Goal: Task Accomplishment & Management: Complete application form

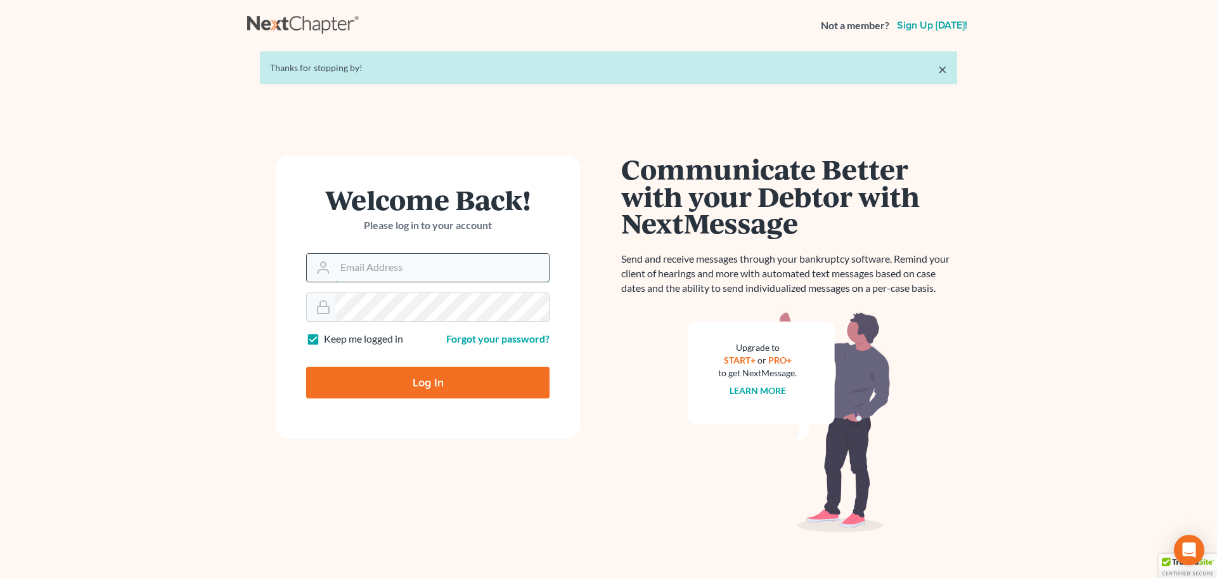
click at [417, 266] on input "Email Address" at bounding box center [442, 268] width 214 height 28
type input "[EMAIL_ADDRESS][DOMAIN_NAME]"
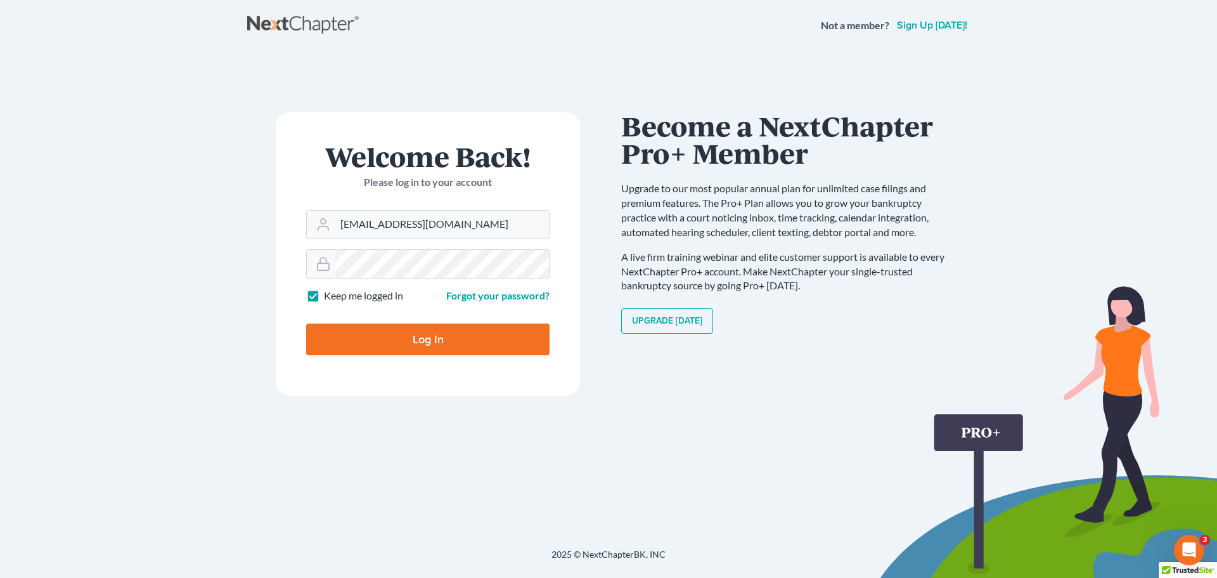
click at [324, 291] on label "Keep me logged in" at bounding box center [363, 296] width 79 height 15
click at [329, 291] on input "Keep me logged in" at bounding box center [333, 293] width 8 height 8
checkbox input "false"
click at [366, 343] on input "Log In" at bounding box center [427, 339] width 243 height 32
type input "Thinking..."
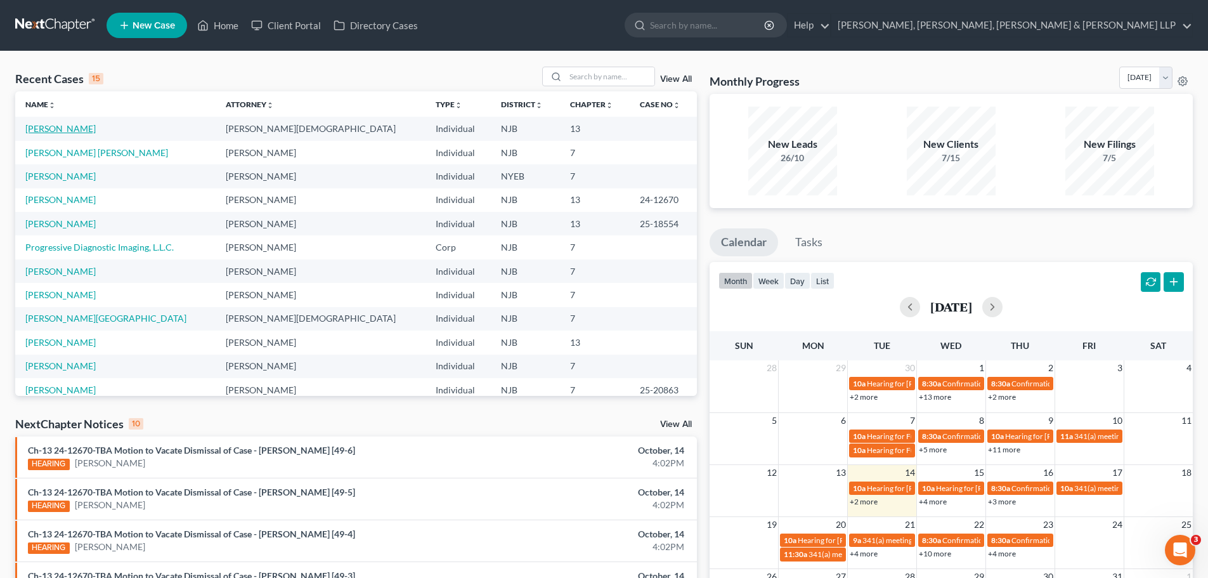
click at [75, 127] on link "[PERSON_NAME]" at bounding box center [60, 128] width 70 height 11
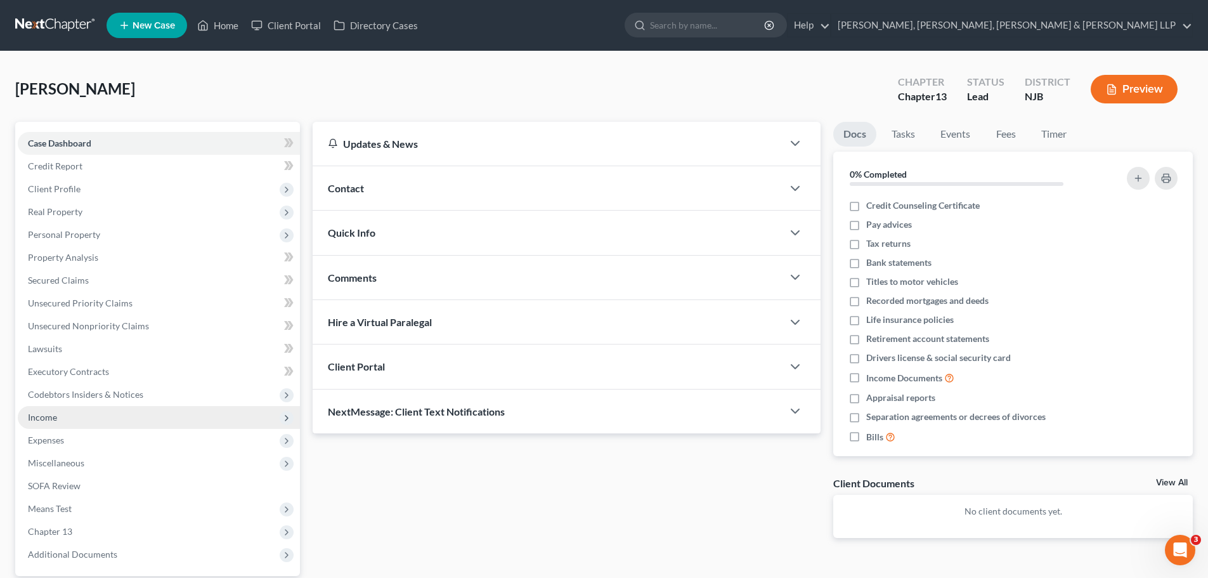
click at [64, 424] on span "Income" at bounding box center [159, 417] width 282 height 23
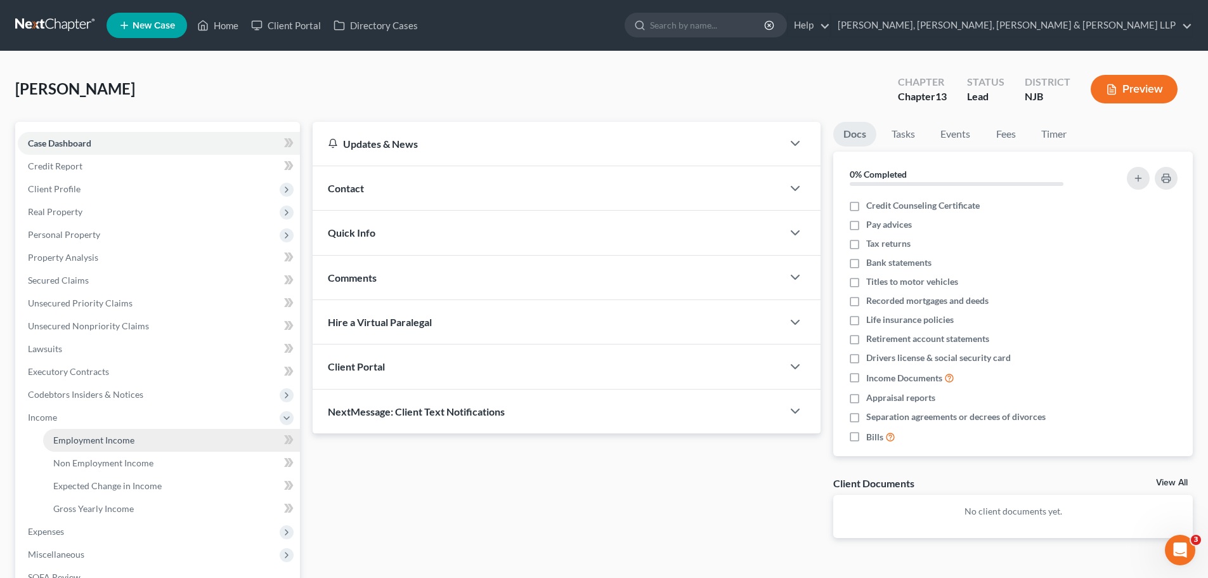
click at [83, 434] on span "Employment Income" at bounding box center [93, 439] width 81 height 11
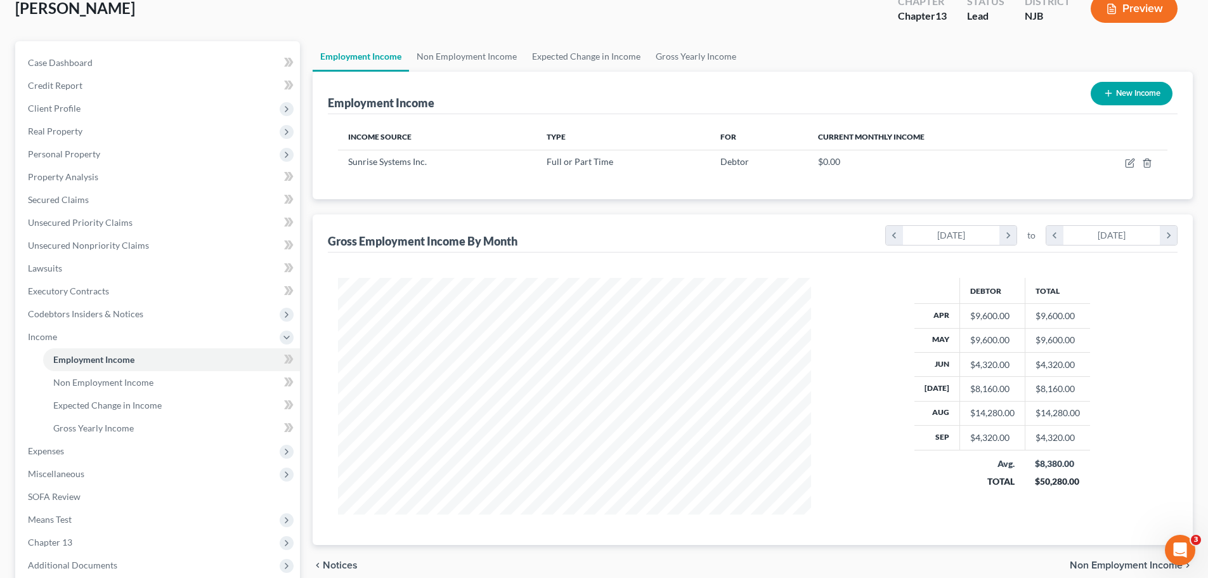
scroll to position [51, 0]
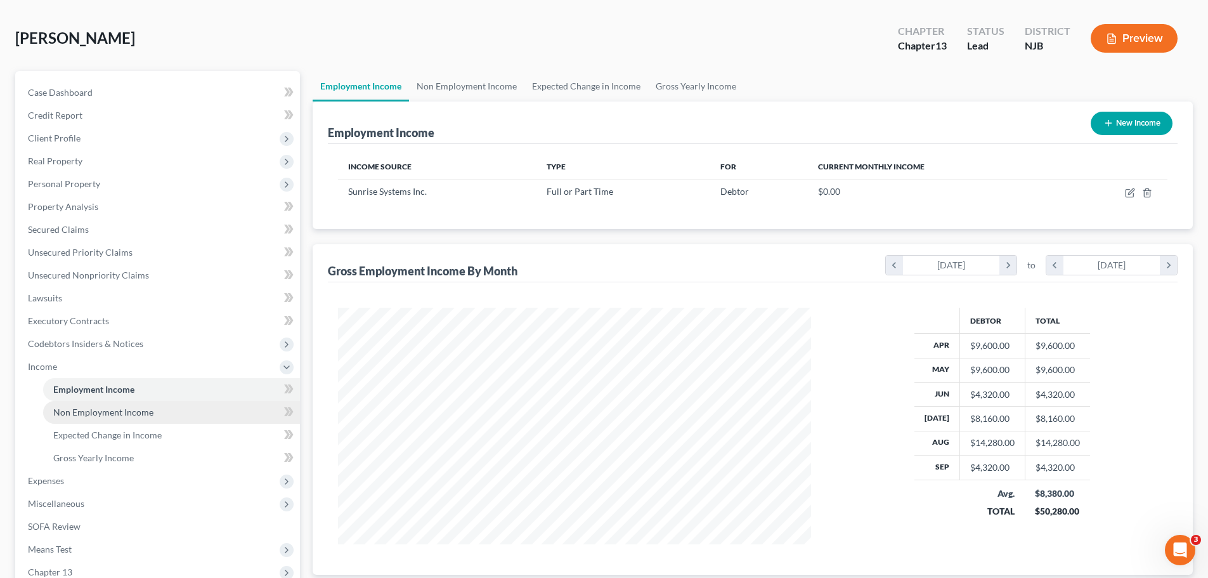
click at [103, 413] on span "Non Employment Income" at bounding box center [103, 411] width 100 height 11
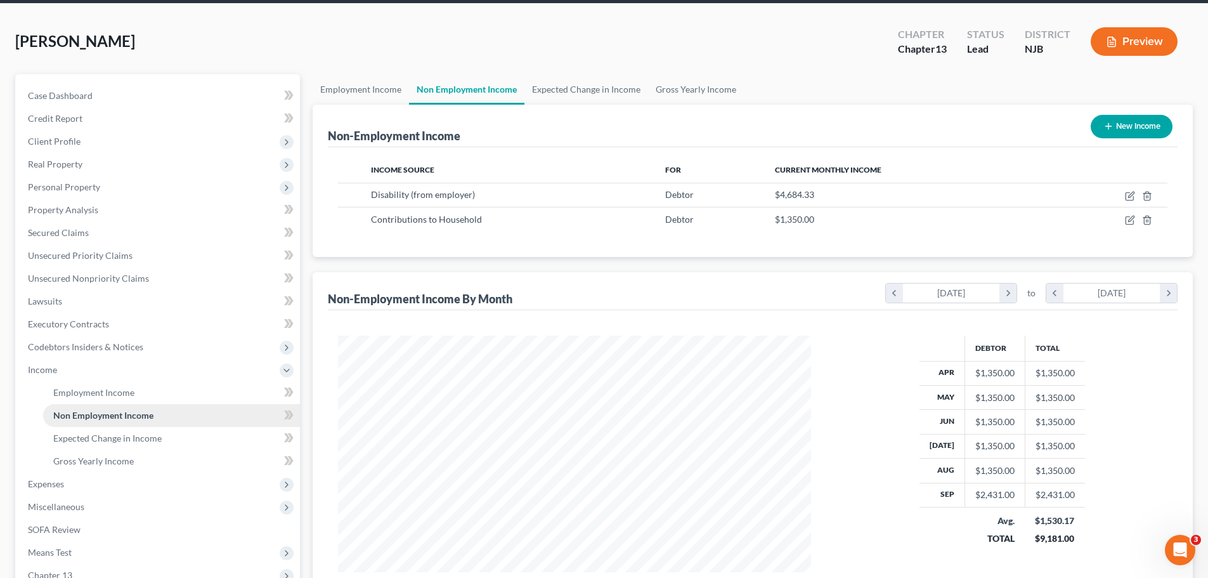
scroll to position [178, 0]
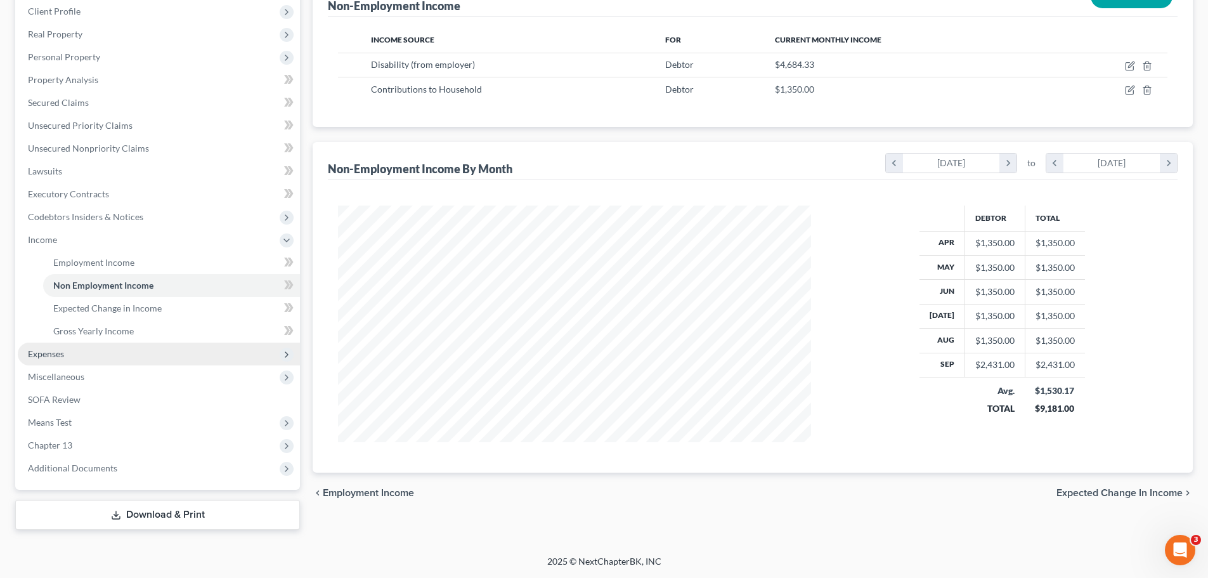
click at [94, 358] on span "Expenses" at bounding box center [159, 353] width 282 height 23
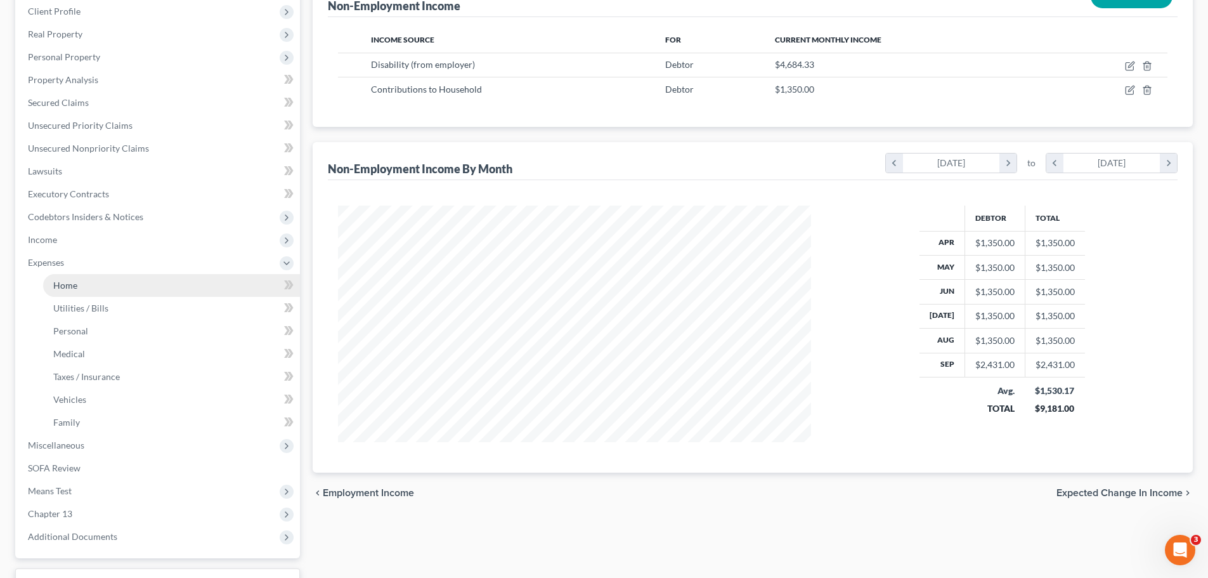
click at [100, 288] on link "Home" at bounding box center [171, 285] width 257 height 23
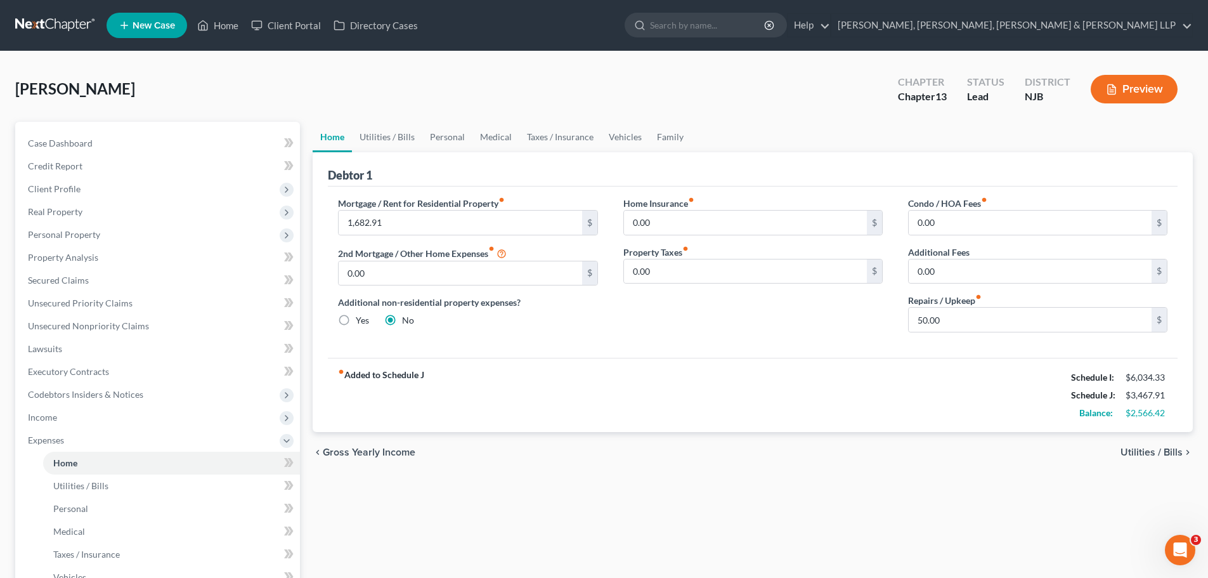
click at [1160, 453] on span "Utilities / Bills" at bounding box center [1151, 452] width 62 height 10
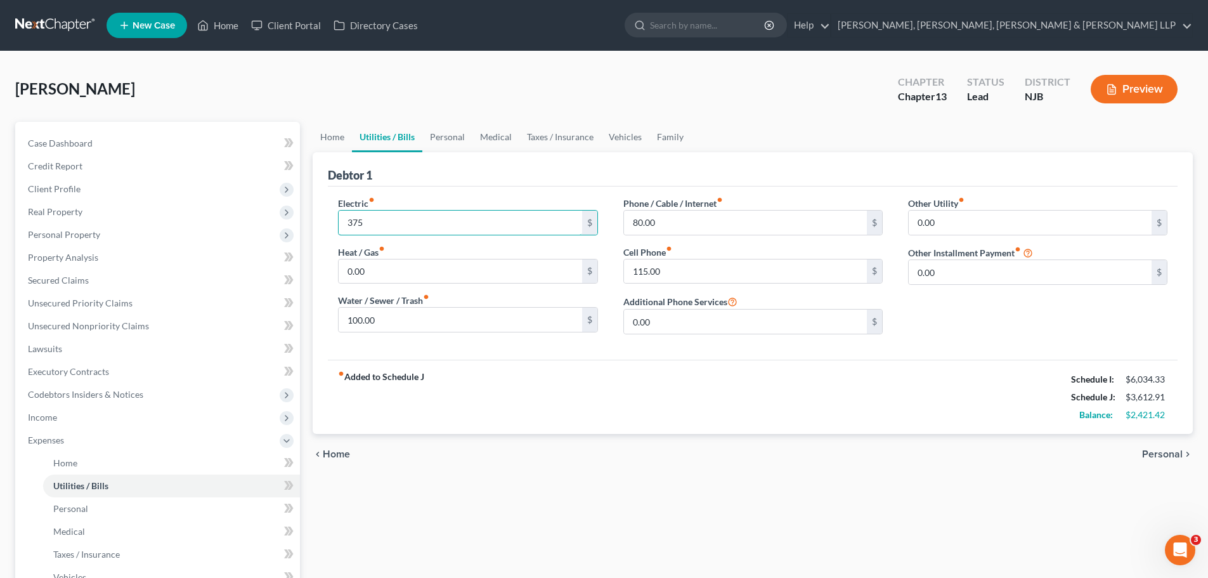
type input "375"
click at [1178, 452] on span "Personal" at bounding box center [1162, 454] width 41 height 10
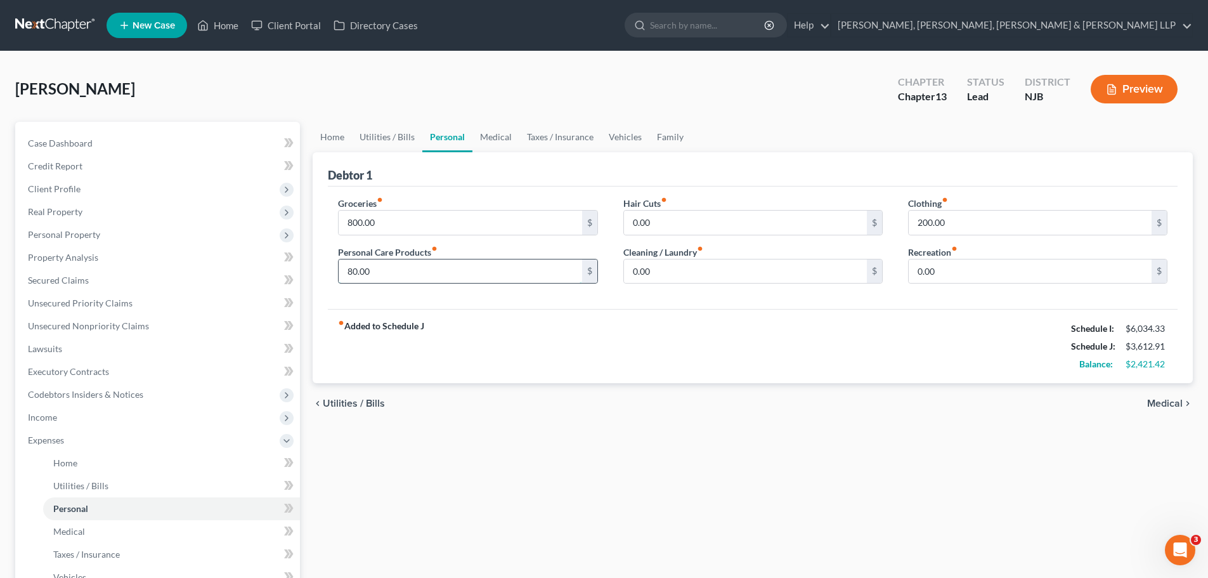
click at [459, 268] on input "80.00" at bounding box center [460, 271] width 243 height 24
type input "150"
click at [668, 274] on input "0.00" at bounding box center [745, 271] width 243 height 24
type input "50.00"
click at [1006, 275] on input "0.00" at bounding box center [1030, 271] width 243 height 24
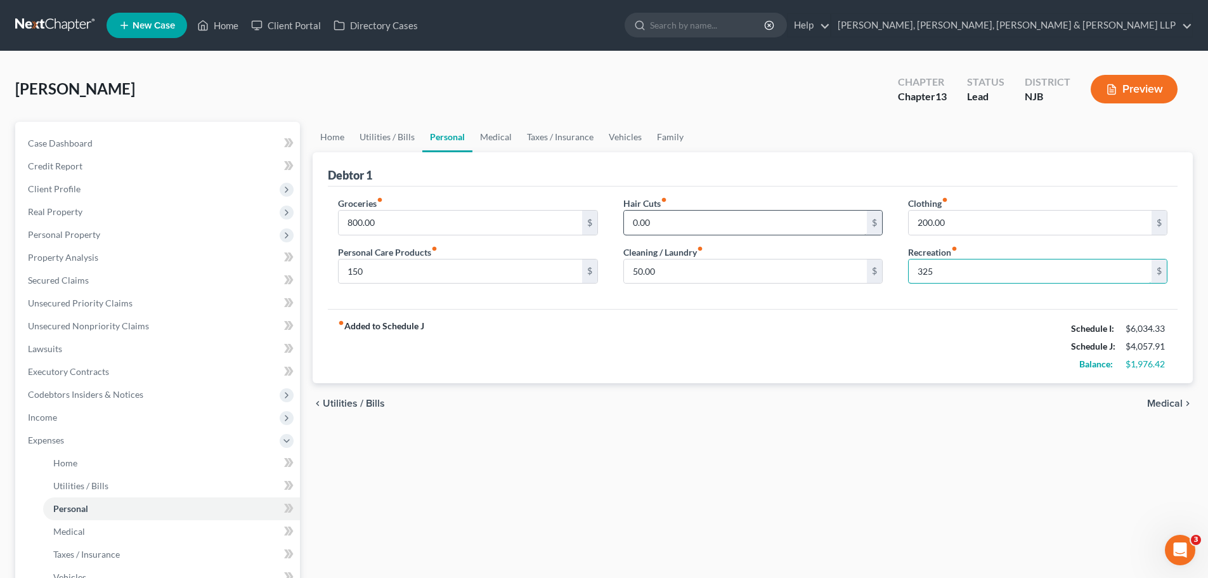
type input "325"
click at [720, 216] on input "0.00" at bounding box center [745, 223] width 243 height 24
click at [803, 351] on div "fiber_manual_record Added to Schedule J Schedule I: $6,034.33 Schedule J: $4,05…" at bounding box center [753, 346] width 850 height 74
click at [1152, 403] on span "Medical" at bounding box center [1165, 403] width 36 height 10
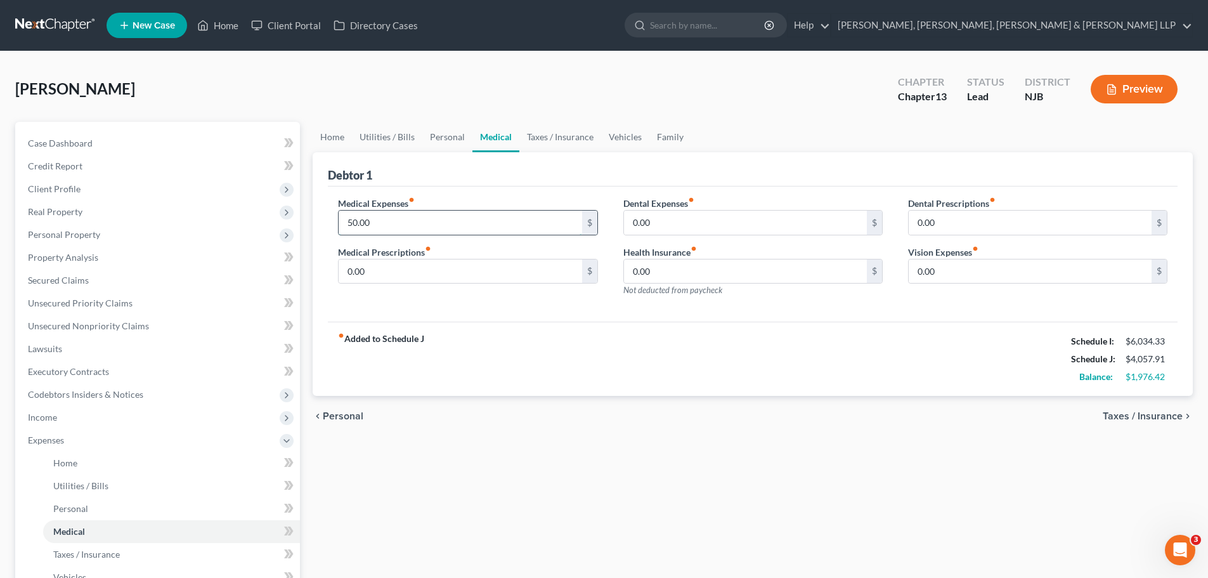
click at [424, 230] on input "50.00" at bounding box center [460, 223] width 243 height 24
type input "130.00"
click at [684, 224] on input "0.00" at bounding box center [745, 223] width 243 height 24
click at [1133, 417] on span "Taxes / Insurance" at bounding box center [1143, 416] width 80 height 10
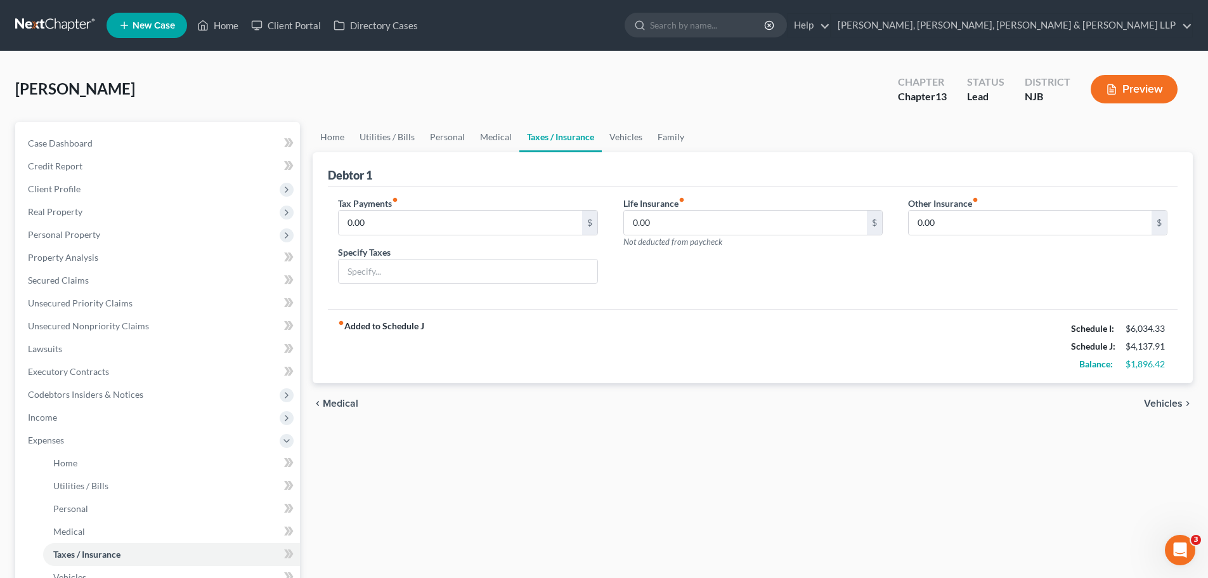
click at [1158, 406] on span "Vehicles" at bounding box center [1163, 403] width 39 height 10
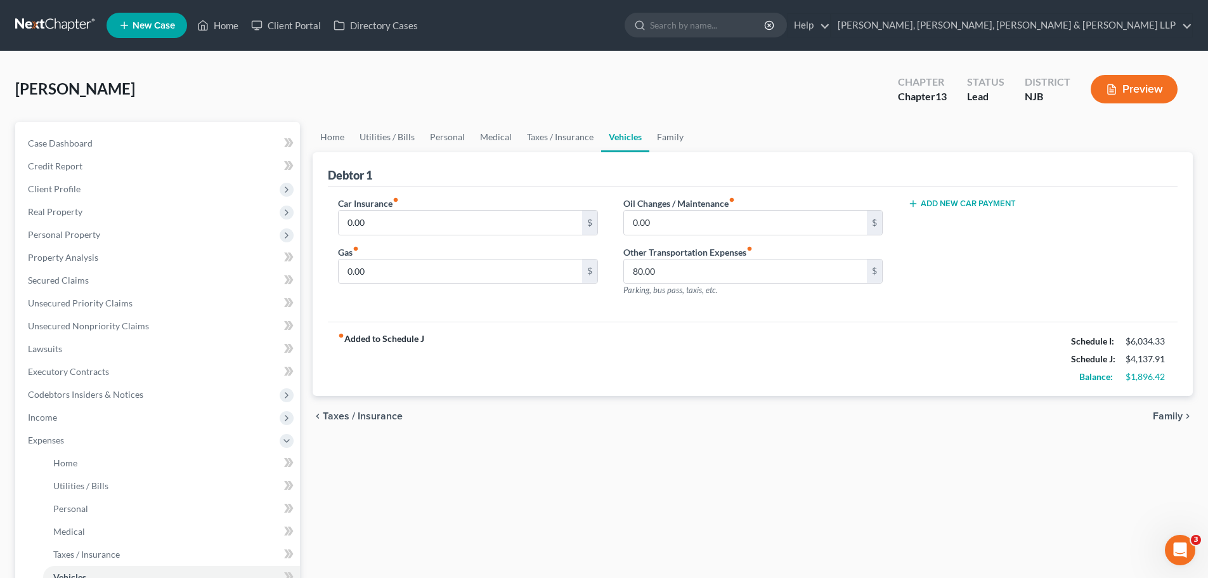
click at [1167, 419] on span "Family" at bounding box center [1168, 416] width 30 height 10
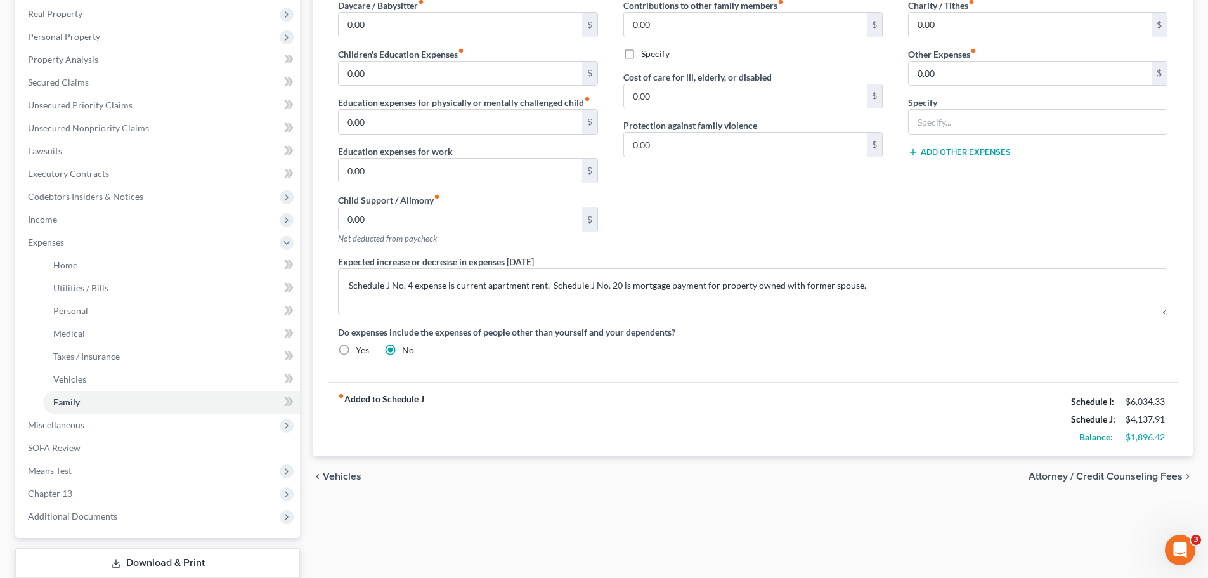
scroll to position [246, 0]
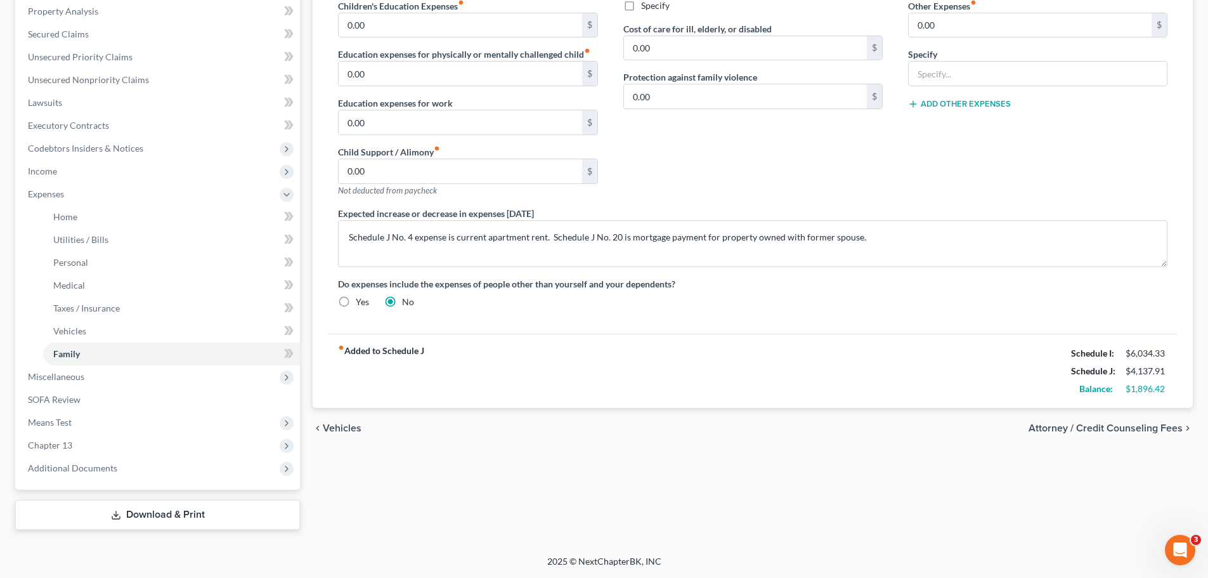
click at [386, 351] on strong "fiber_manual_record Added to Schedule J" at bounding box center [381, 370] width 86 height 53
click at [351, 425] on span "Vehicles" at bounding box center [342, 428] width 39 height 10
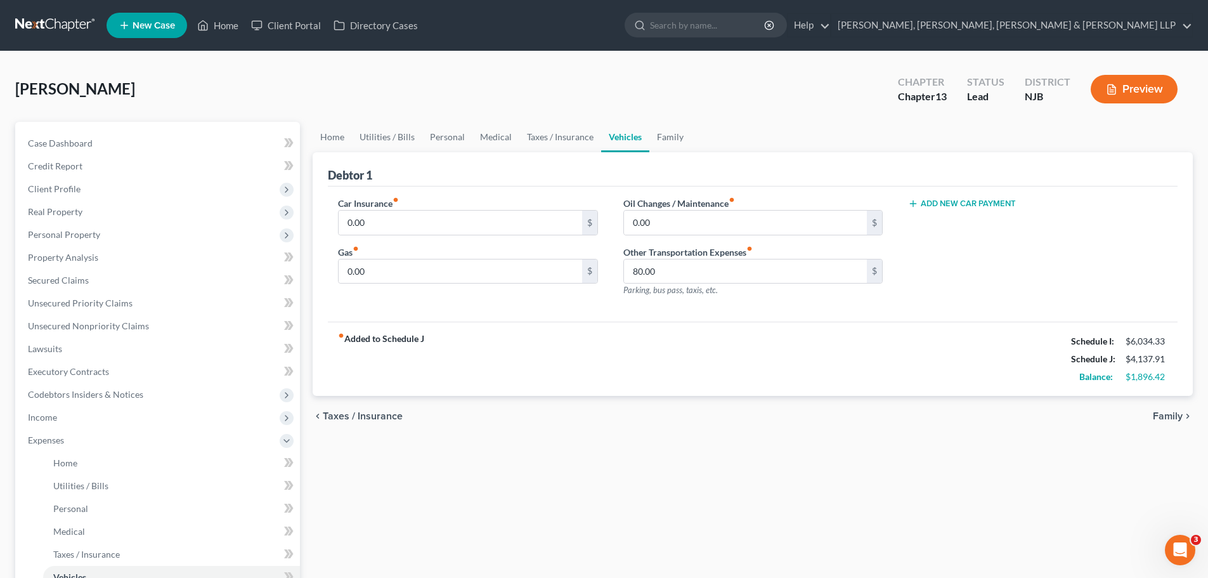
click at [377, 417] on span "Taxes / Insurance" at bounding box center [363, 416] width 80 height 10
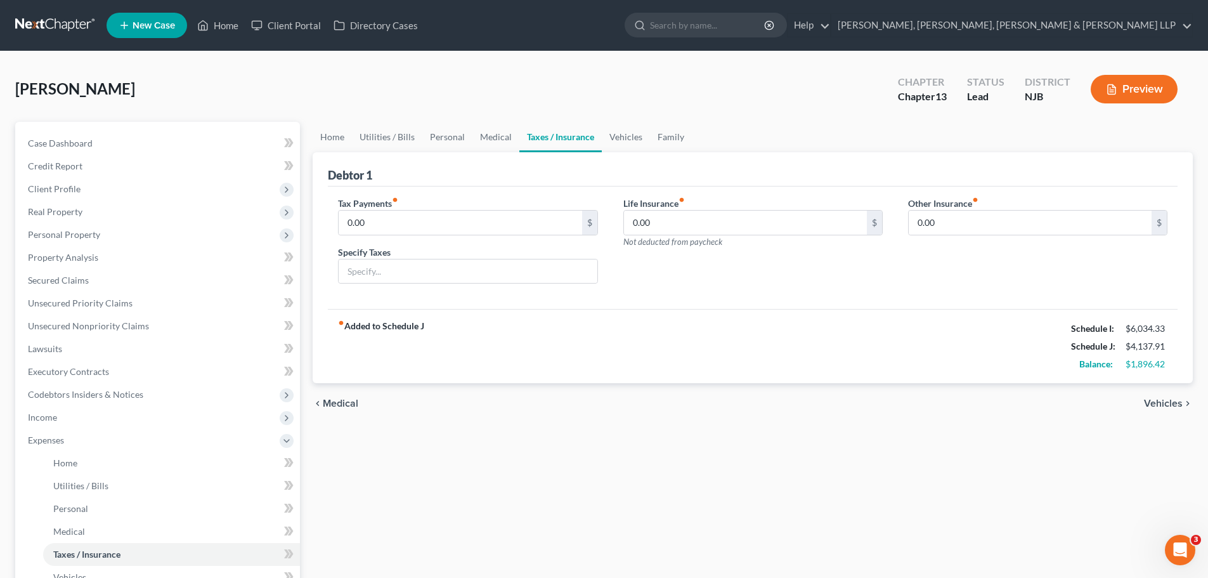
click at [342, 406] on span "Medical" at bounding box center [341, 403] width 36 height 10
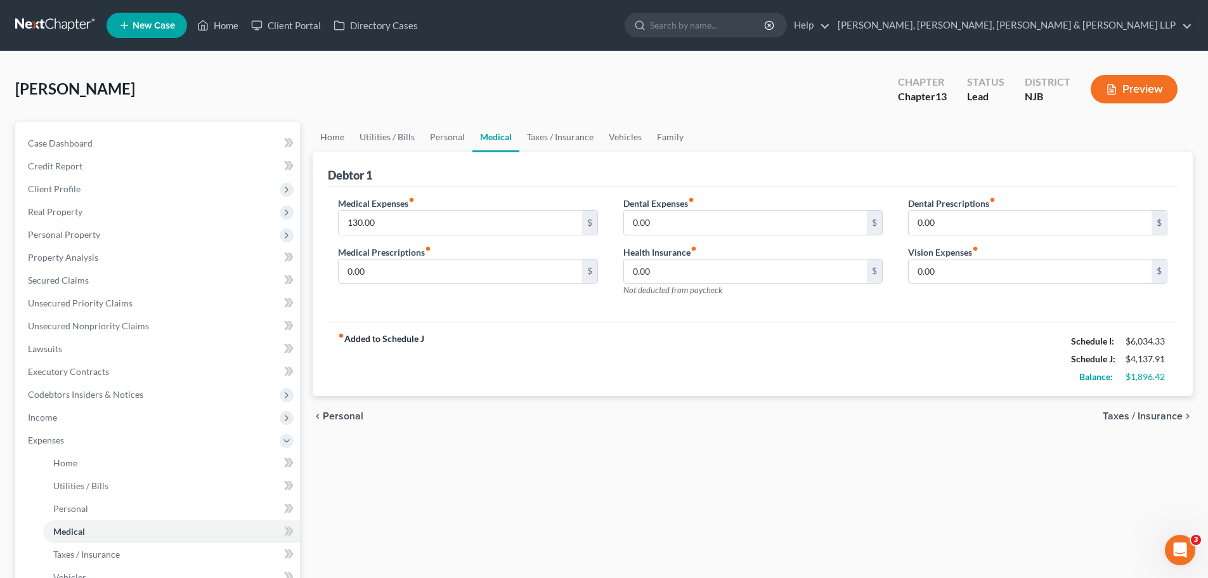
click at [348, 415] on span "Personal" at bounding box center [343, 416] width 41 height 10
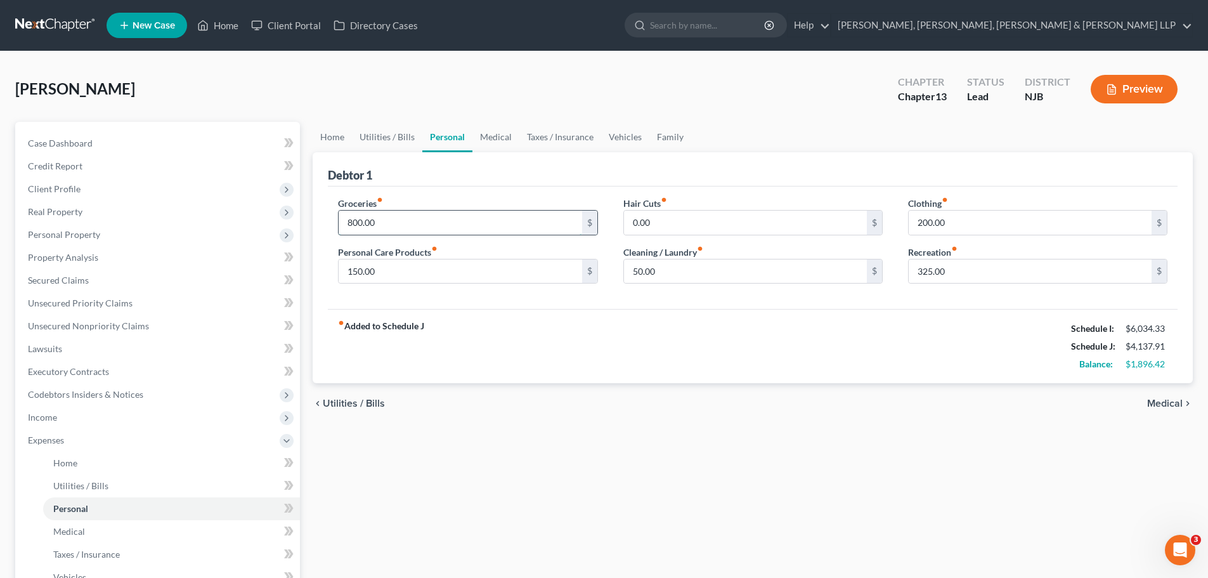
click at [392, 223] on input "800.00" at bounding box center [460, 223] width 243 height 24
type input "1,000"
click at [364, 403] on span "Utilities / Bills" at bounding box center [354, 403] width 62 height 10
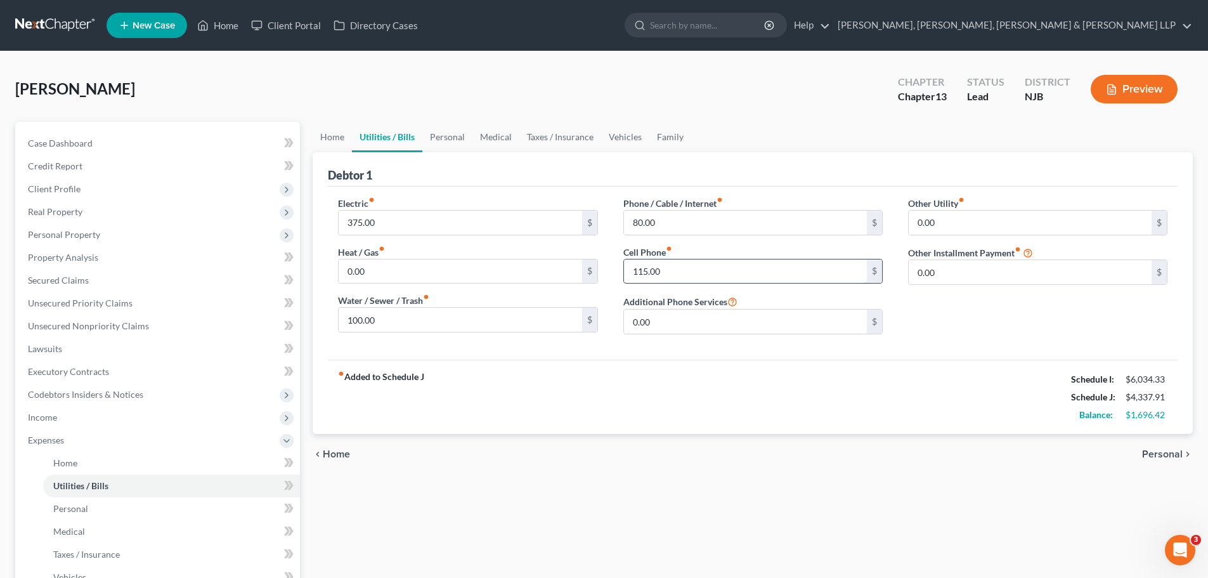
click at [705, 273] on input "115.00" at bounding box center [745, 271] width 243 height 24
type input "145"
click at [701, 221] on input "80.00" at bounding box center [745, 223] width 243 height 24
click at [702, 270] on input "145" at bounding box center [745, 271] width 243 height 24
click at [480, 271] on input "0.00" at bounding box center [460, 271] width 243 height 24
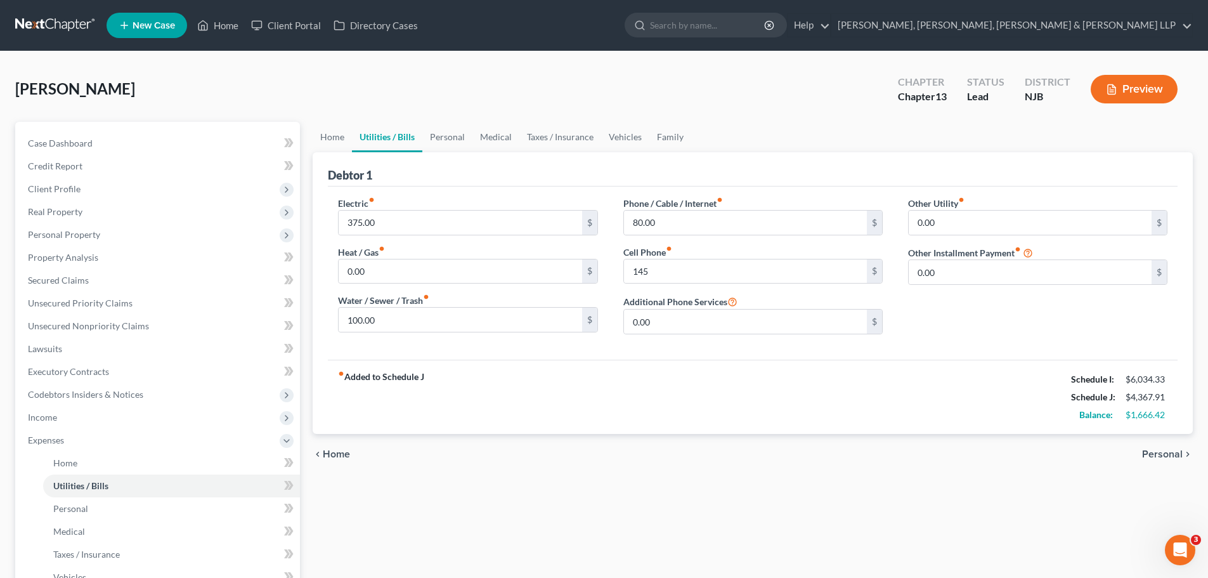
click at [329, 458] on span "Home" at bounding box center [336, 454] width 27 height 10
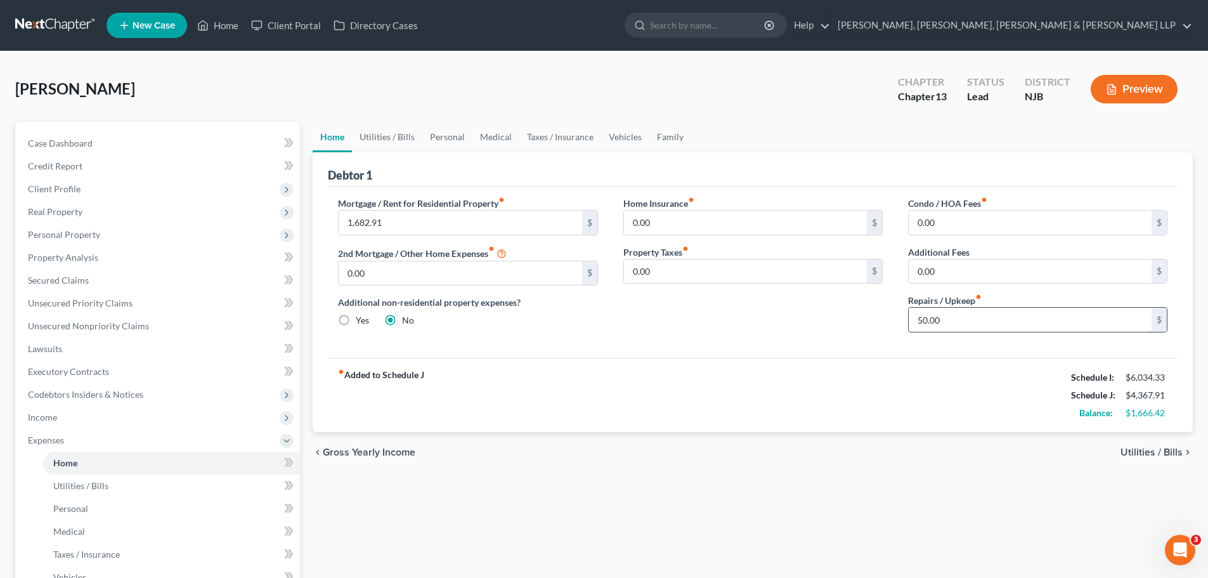
click at [934, 323] on input "50.00" at bounding box center [1030, 320] width 243 height 24
click at [989, 265] on input "0.00" at bounding box center [1030, 271] width 243 height 24
click at [366, 455] on span "Gross Yearly Income" at bounding box center [369, 452] width 93 height 10
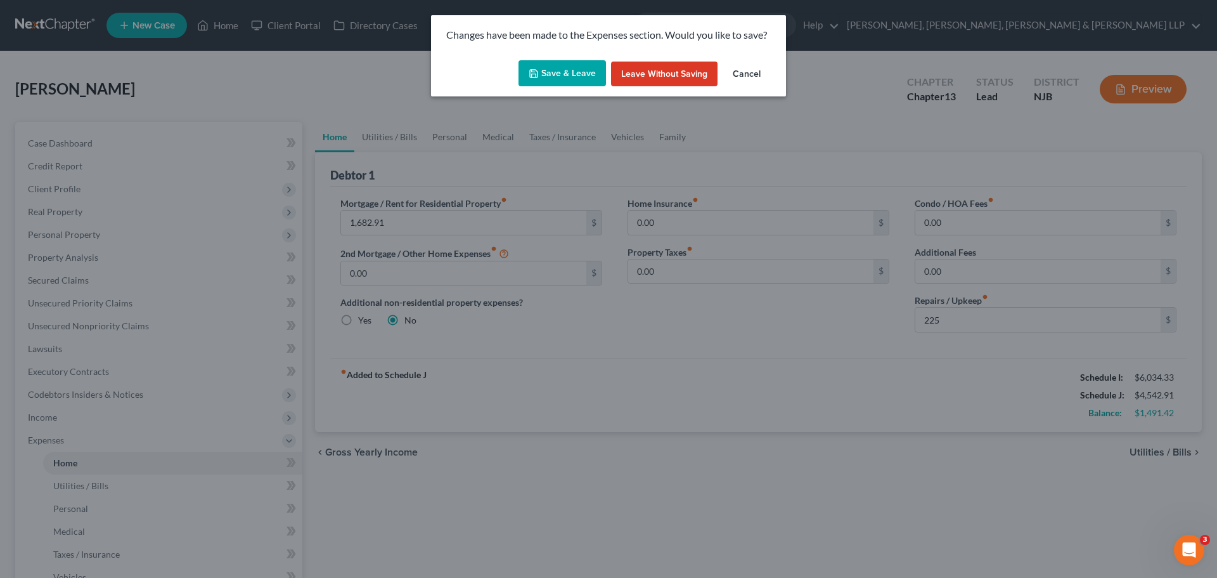
click at [589, 79] on button "Save & Leave" at bounding box center [563, 73] width 88 height 27
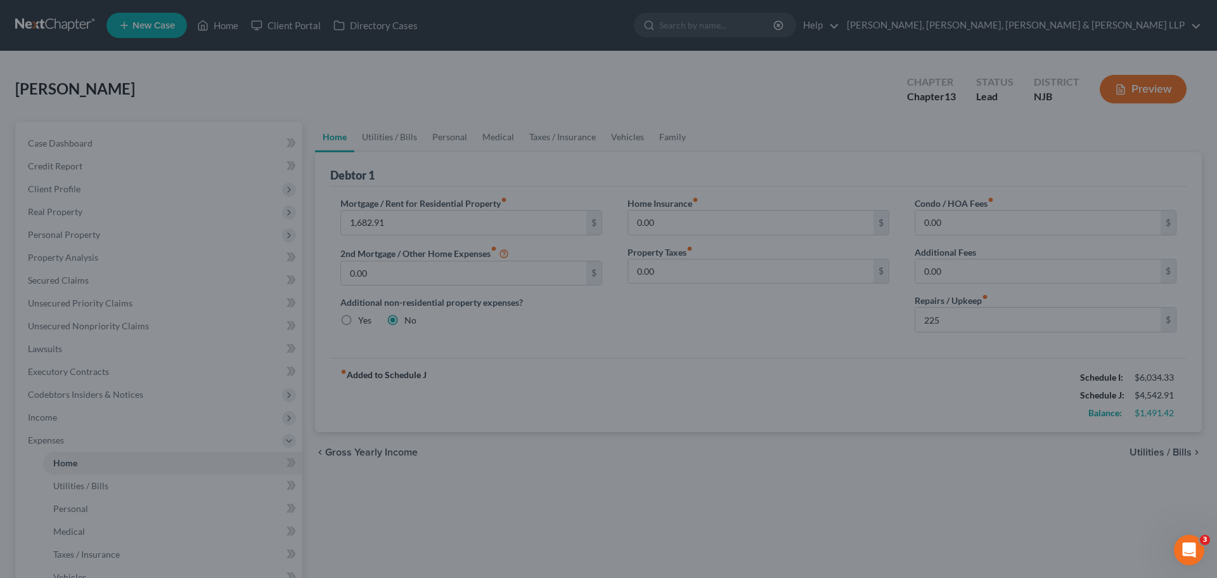
type input "225.00"
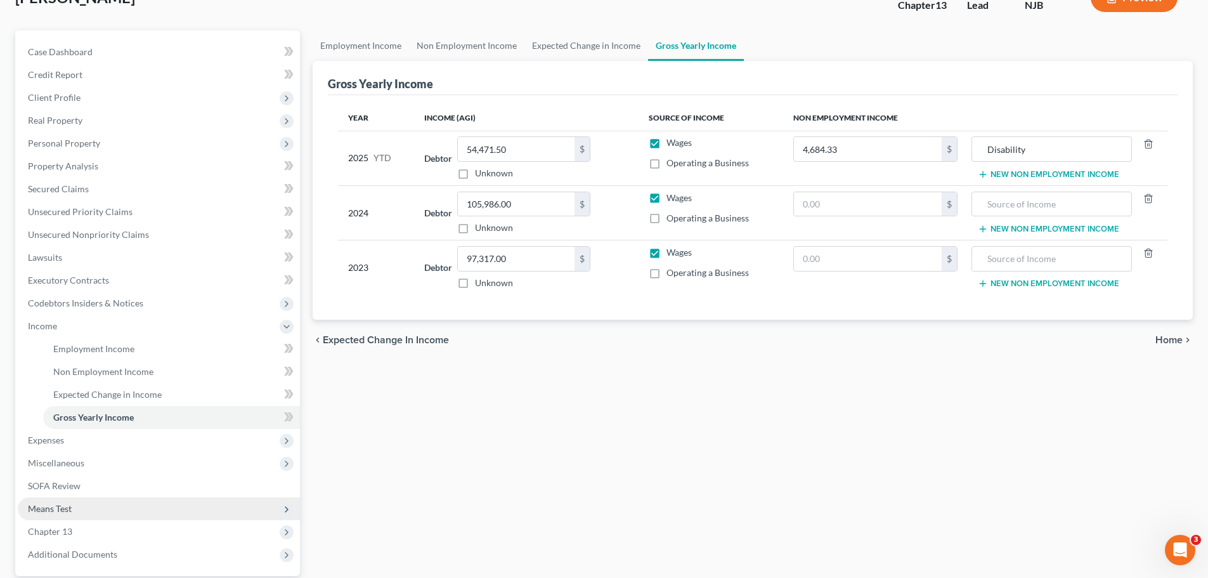
scroll to position [127, 0]
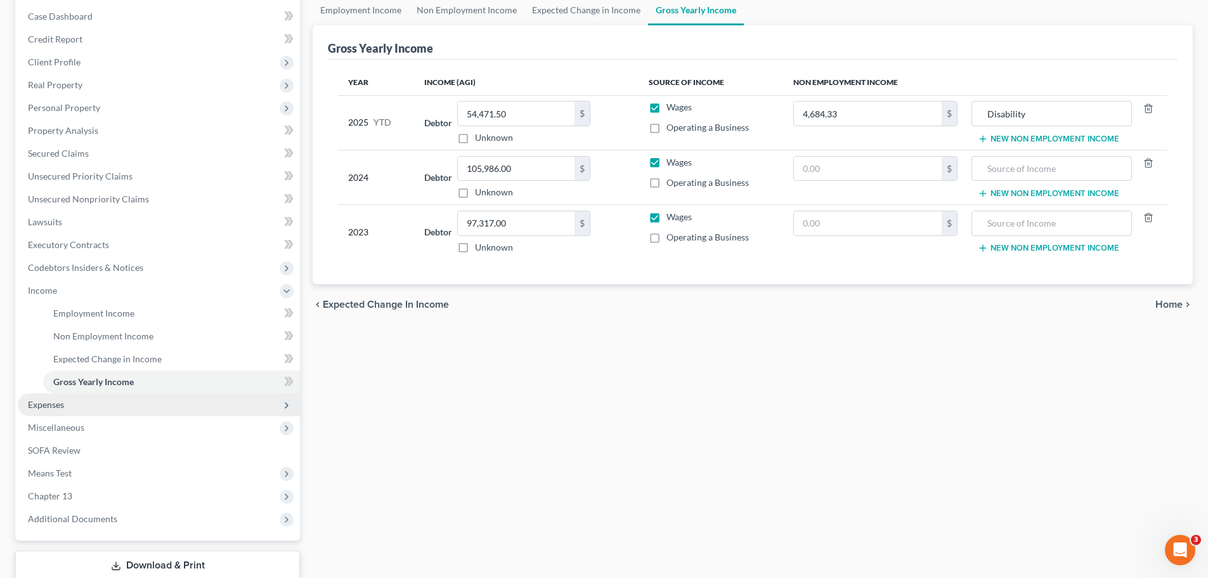
click at [60, 407] on span "Expenses" at bounding box center [46, 404] width 36 height 11
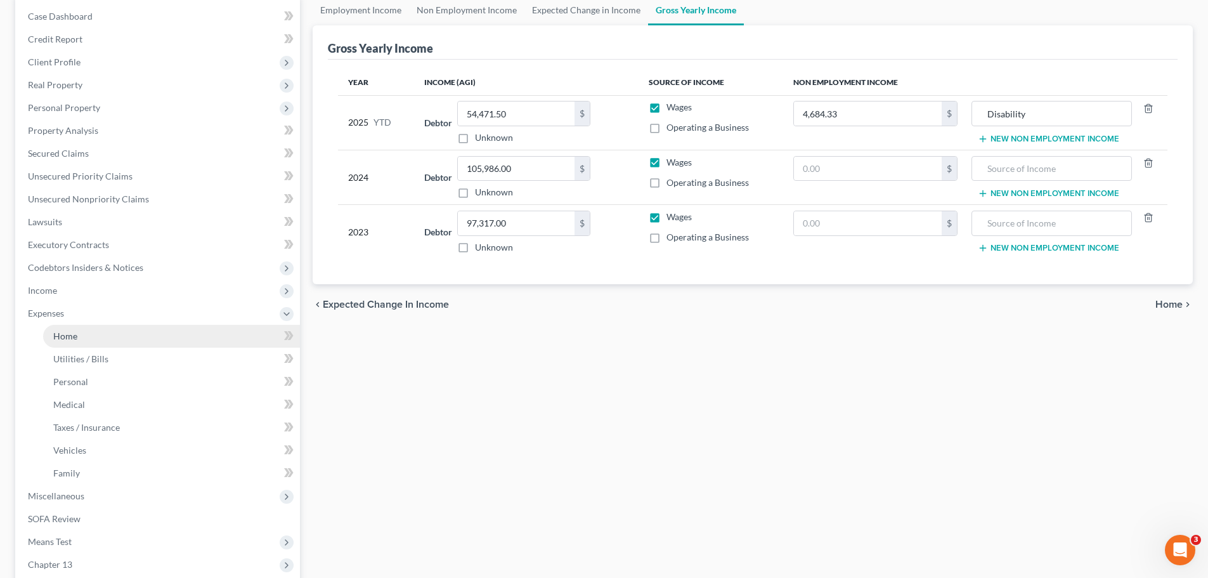
click at [73, 338] on span "Home" at bounding box center [65, 335] width 24 height 11
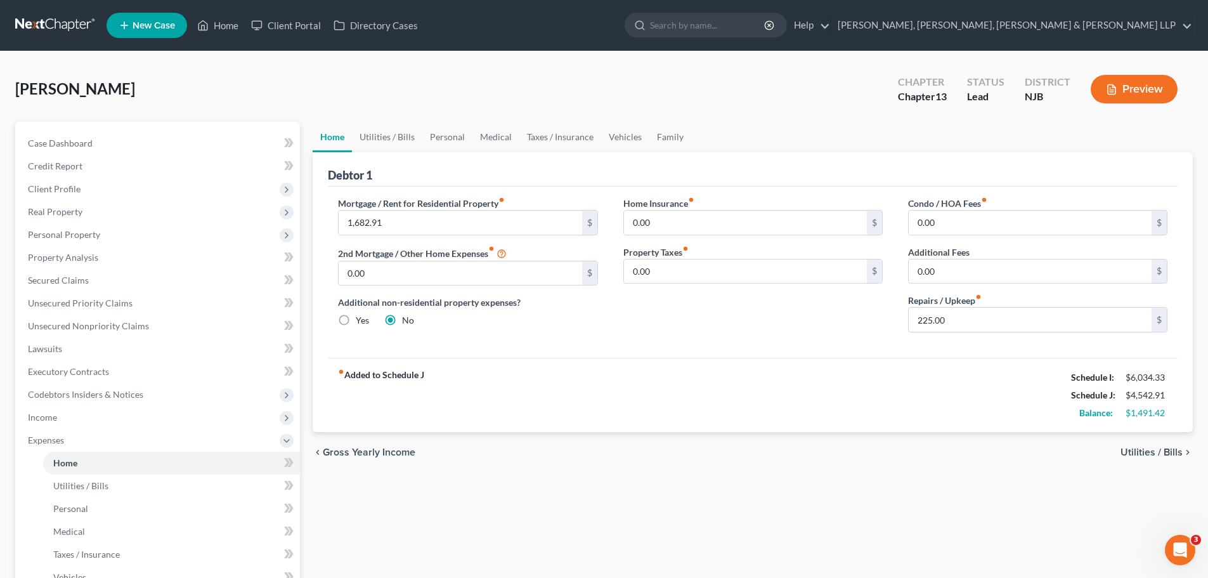
click at [1151, 453] on span "Utilities / Bills" at bounding box center [1151, 452] width 62 height 10
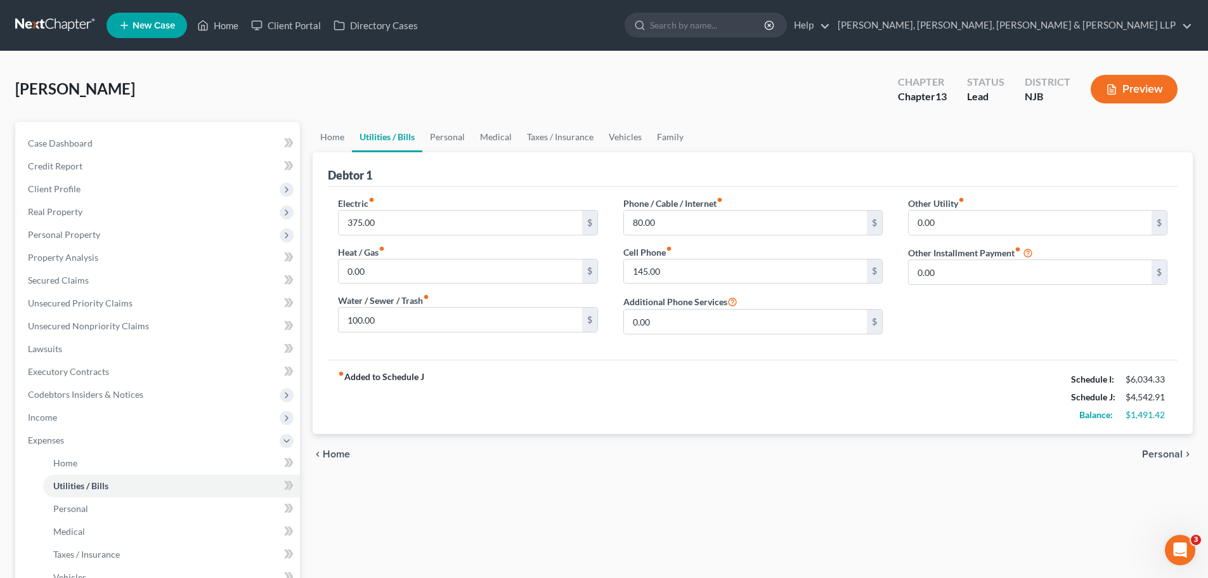
click at [1166, 454] on span "Personal" at bounding box center [1162, 454] width 41 height 10
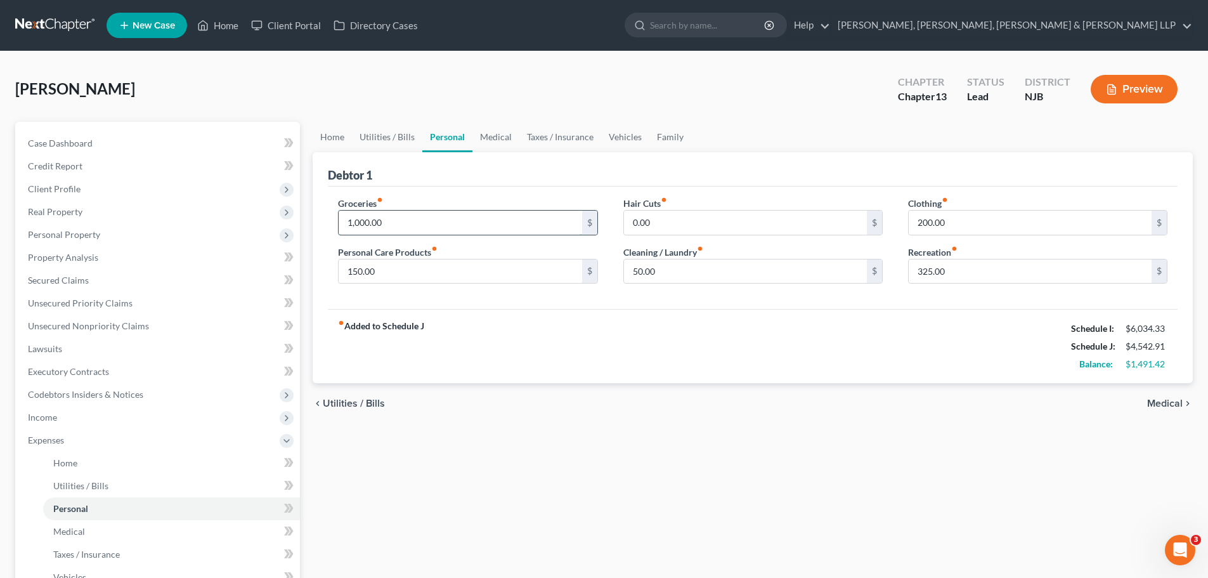
click at [412, 224] on input "1,000.00" at bounding box center [460, 223] width 243 height 24
type input "850.00"
click at [448, 273] on input "150.00" at bounding box center [460, 271] width 243 height 24
type input "170"
click at [704, 224] on input "0.00" at bounding box center [745, 223] width 243 height 24
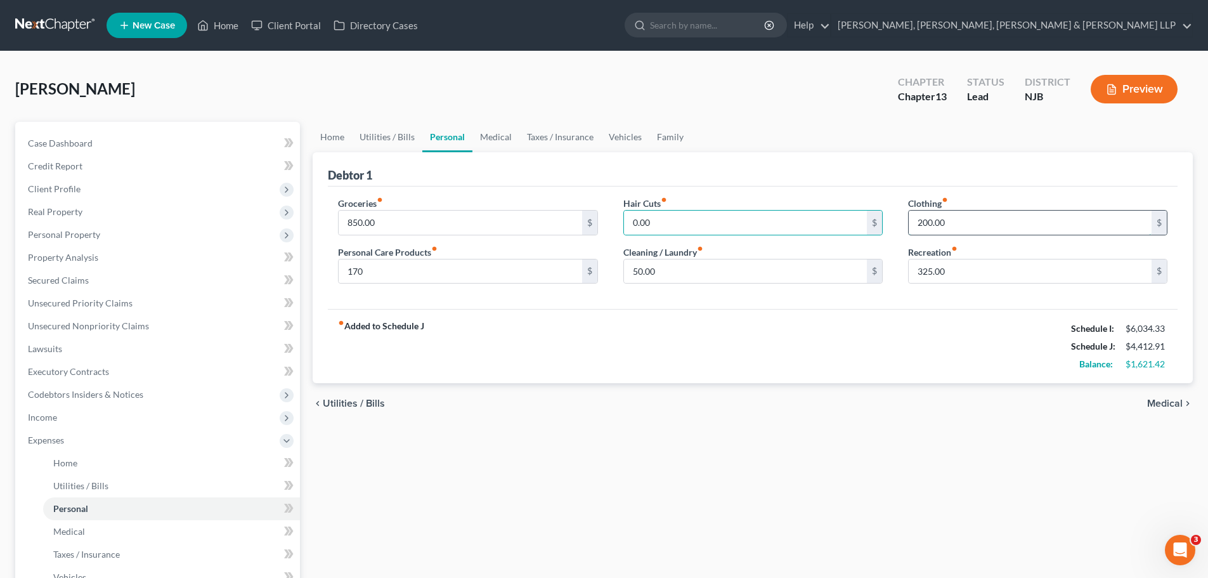
click at [985, 222] on input "200.00" at bounding box center [1030, 223] width 243 height 24
click at [987, 221] on input "200.00" at bounding box center [1030, 223] width 243 height 24
type input "2"
type input "150.00"
click at [727, 275] on input "50.00" at bounding box center [745, 271] width 243 height 24
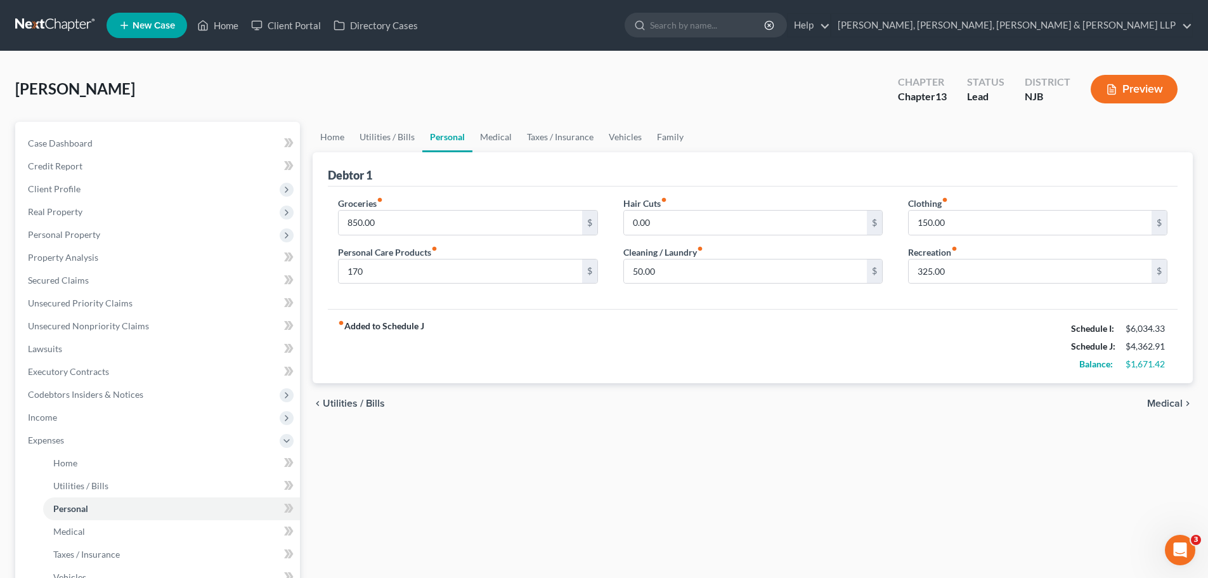
click at [757, 323] on div "fiber_manual_record Added to Schedule J Schedule I: $6,034.33 Schedule J: $4,36…" at bounding box center [753, 346] width 850 height 74
click at [1155, 402] on span "Medical" at bounding box center [1165, 403] width 36 height 10
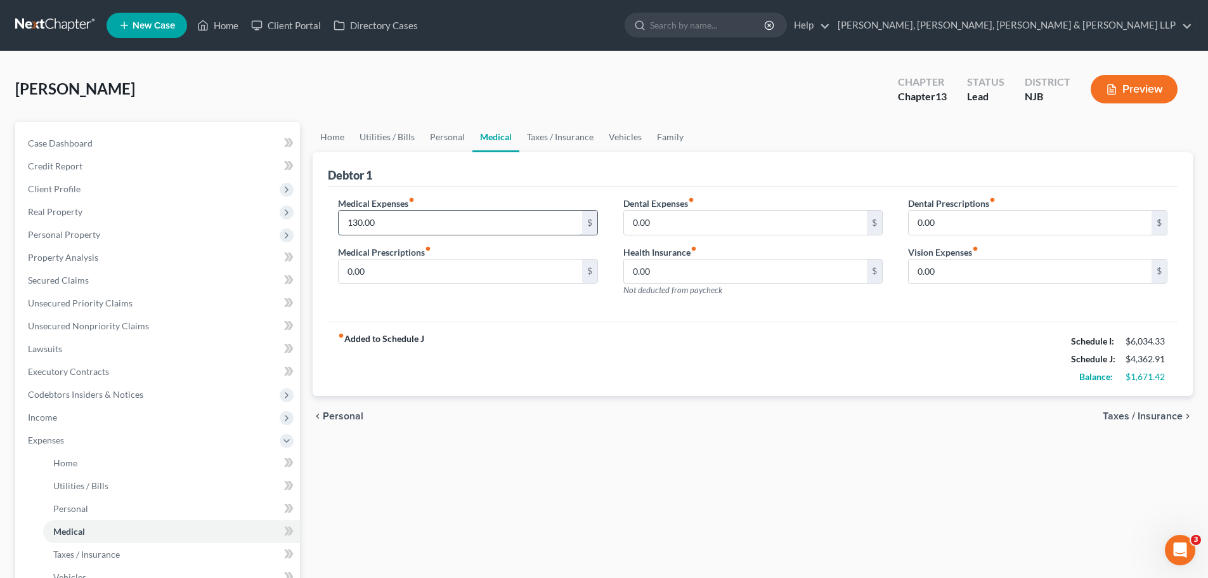
click at [415, 224] on input "130.00" at bounding box center [460, 223] width 243 height 24
type input "275"
click at [392, 270] on input "0.00" at bounding box center [460, 271] width 243 height 24
click at [714, 220] on input "0.00" at bounding box center [745, 223] width 243 height 24
click at [1126, 417] on span "Taxes / Insurance" at bounding box center [1143, 416] width 80 height 10
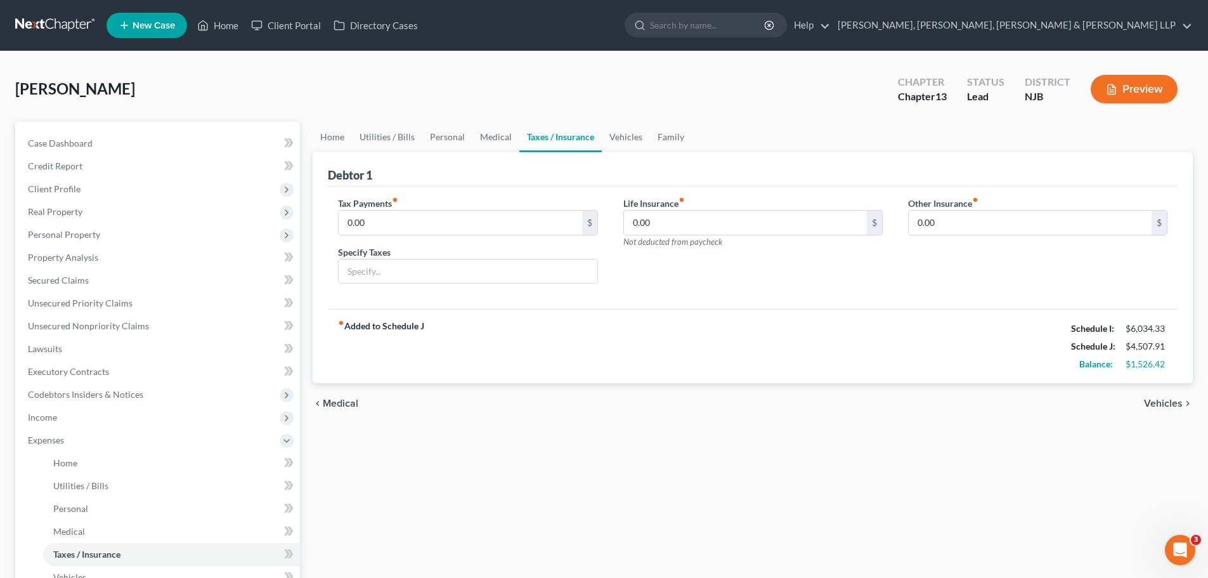
click at [1175, 405] on span "Vehicles" at bounding box center [1163, 403] width 39 height 10
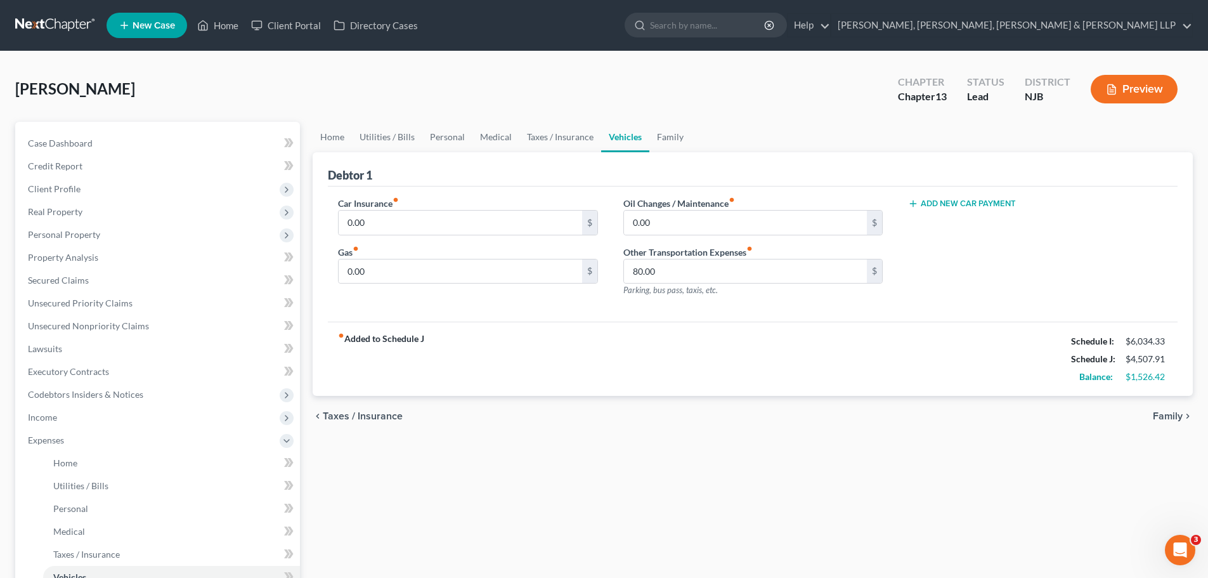
click at [1167, 416] on span "Family" at bounding box center [1168, 416] width 30 height 10
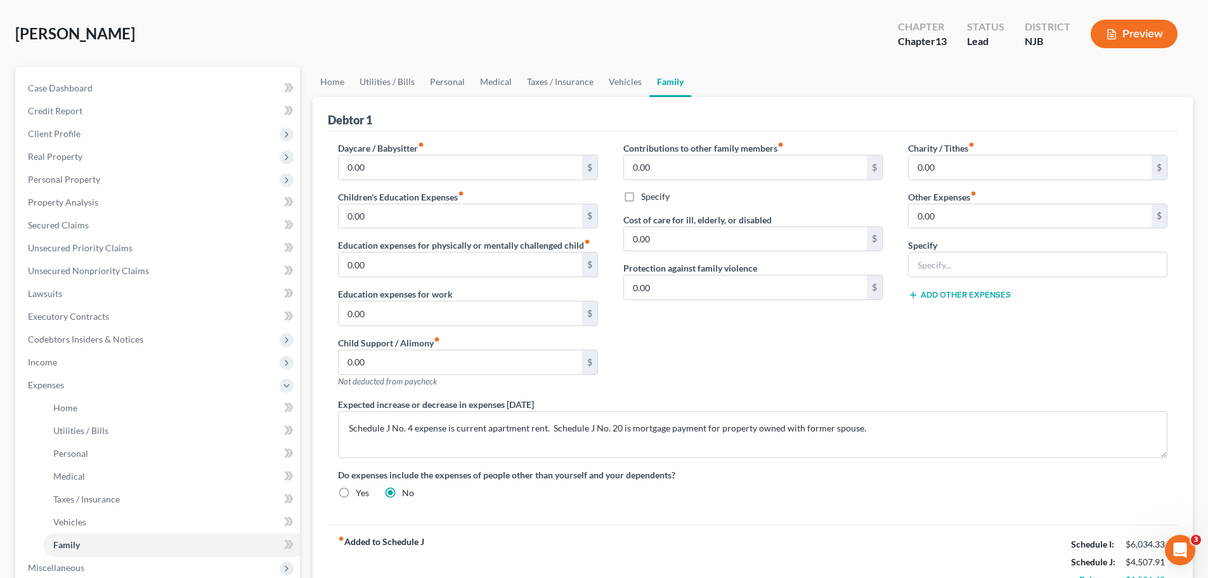
scroll to position [246, 0]
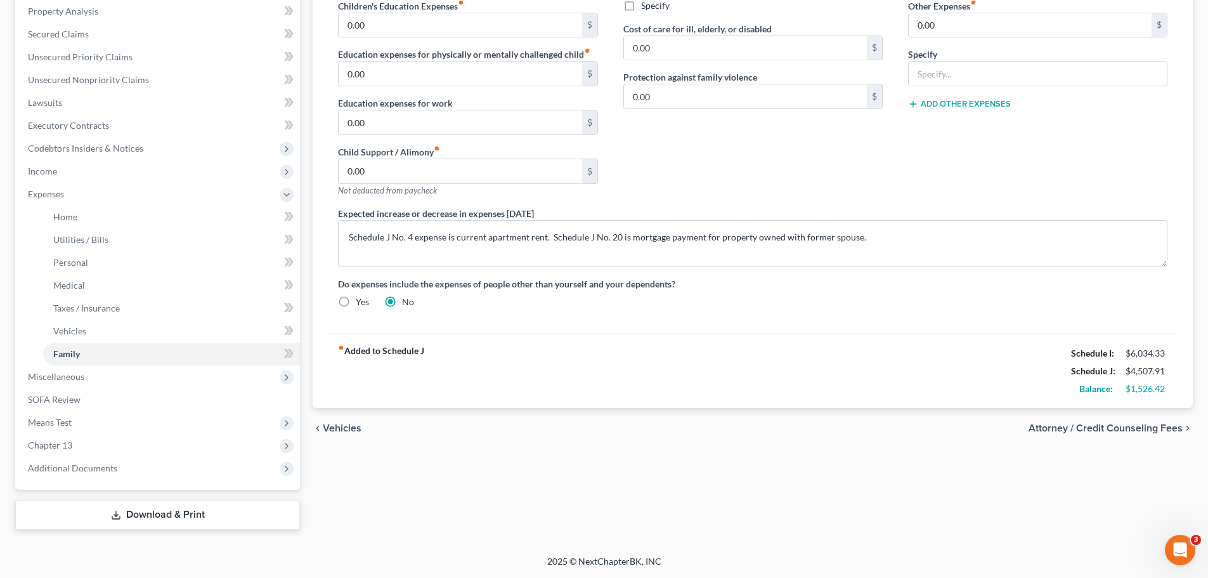
click at [353, 432] on span "Vehicles" at bounding box center [342, 428] width 39 height 10
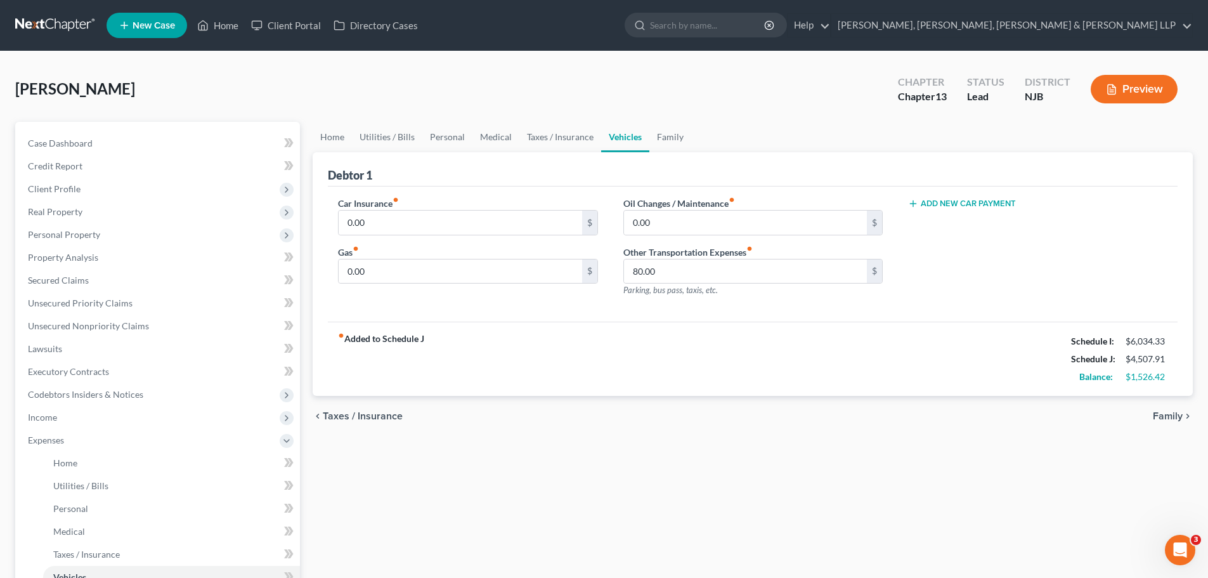
click at [387, 413] on span "Taxes / Insurance" at bounding box center [363, 416] width 80 height 10
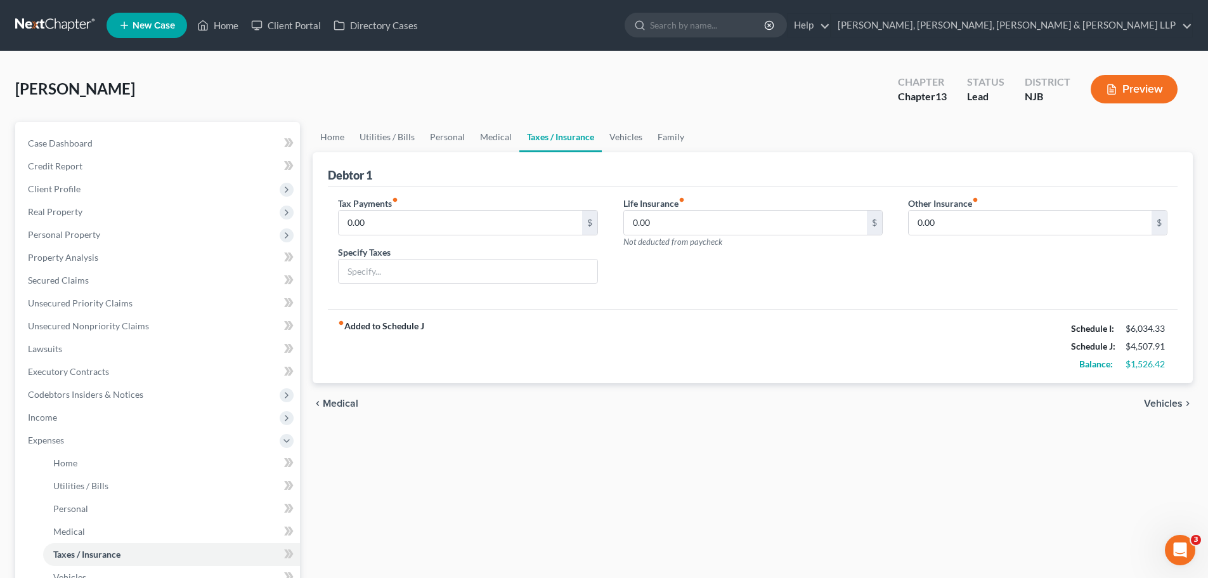
click at [349, 403] on span "Medical" at bounding box center [341, 403] width 36 height 10
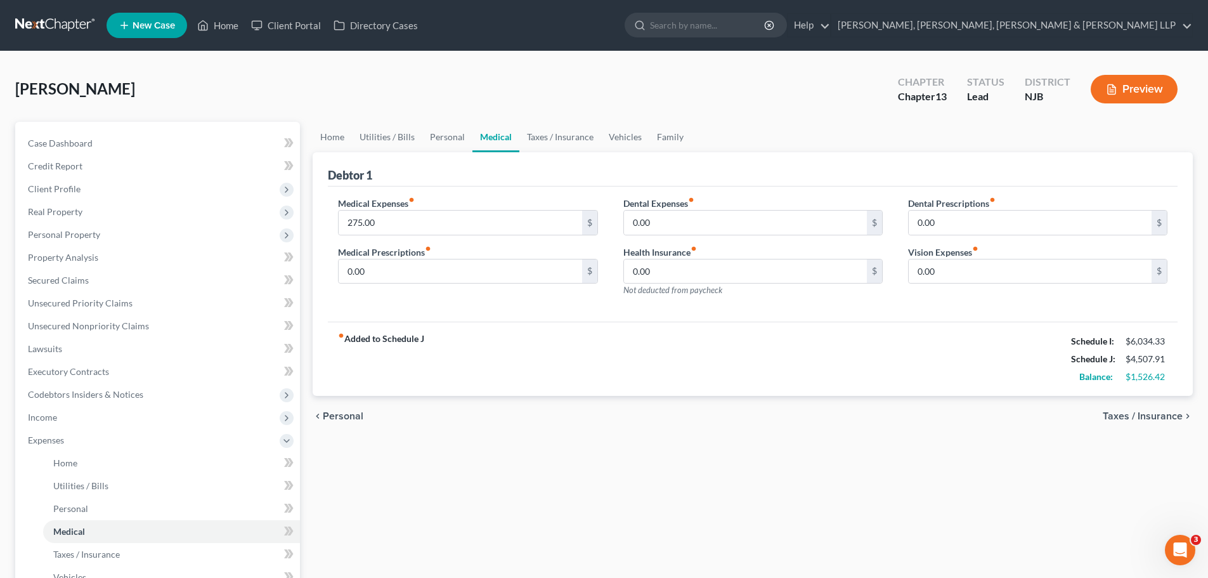
click at [348, 417] on span "Personal" at bounding box center [343, 416] width 41 height 10
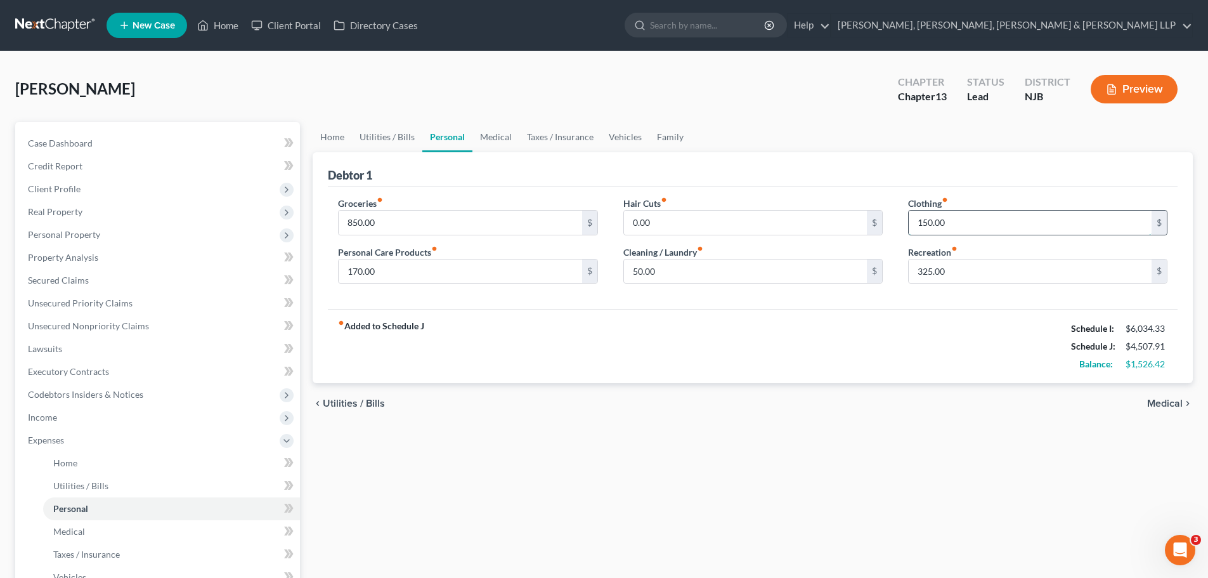
click at [954, 224] on input "150.00" at bounding box center [1030, 223] width 243 height 24
click at [948, 270] on input "325.00" at bounding box center [1030, 271] width 243 height 24
type input "350.00"
click at [700, 266] on input "50.00" at bounding box center [745, 271] width 243 height 24
click at [744, 363] on div "fiber_manual_record Added to Schedule J Schedule I: $6,034.33 Schedule J: $4,53…" at bounding box center [753, 346] width 850 height 74
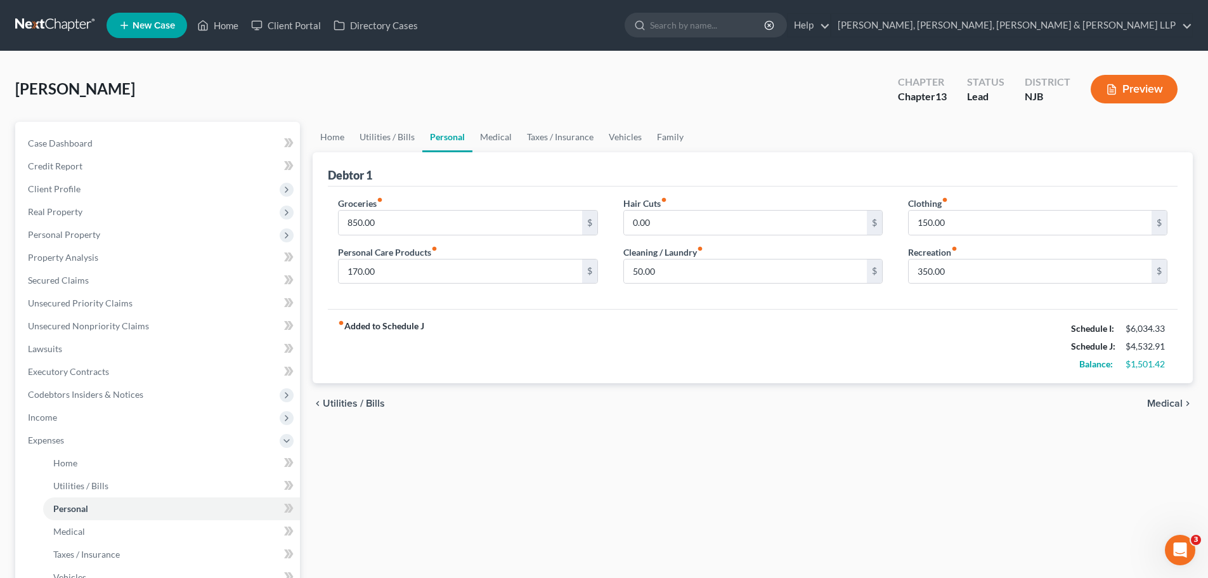
click at [354, 405] on span "Utilities / Bills" at bounding box center [354, 403] width 62 height 10
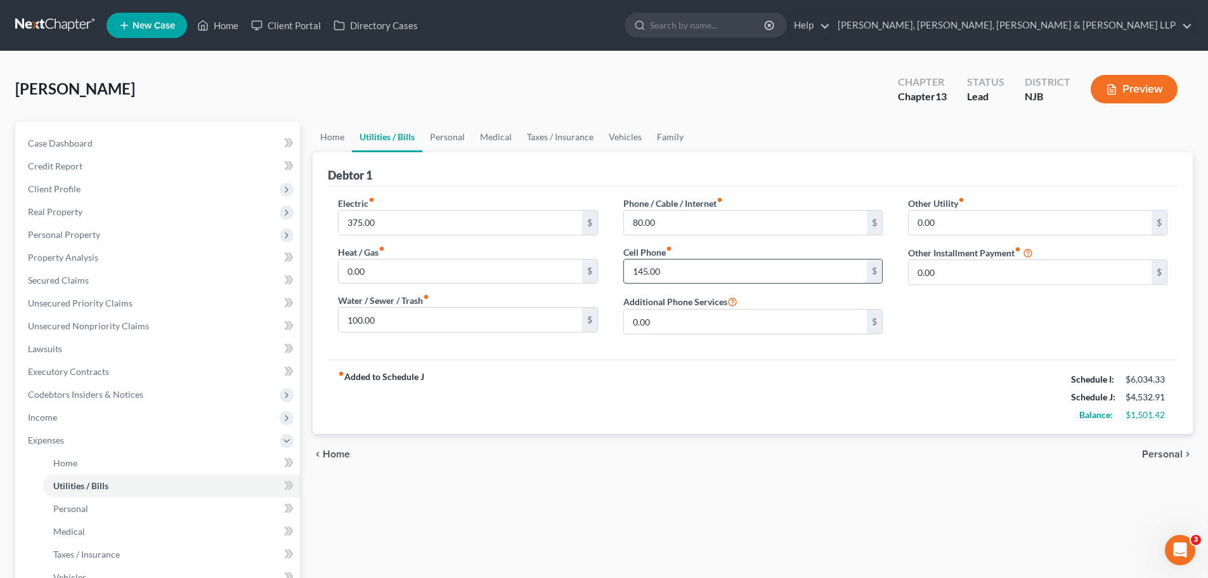
click at [659, 275] on input "145.00" at bounding box center [745, 271] width 243 height 24
type input "155.00"
click at [690, 221] on input "80.00" at bounding box center [745, 223] width 243 height 24
click at [775, 401] on div "fiber_manual_record Added to Schedule J Schedule I: $6,034.33 Schedule J: $4,54…" at bounding box center [753, 397] width 850 height 74
click at [1155, 450] on span "Personal" at bounding box center [1162, 454] width 41 height 10
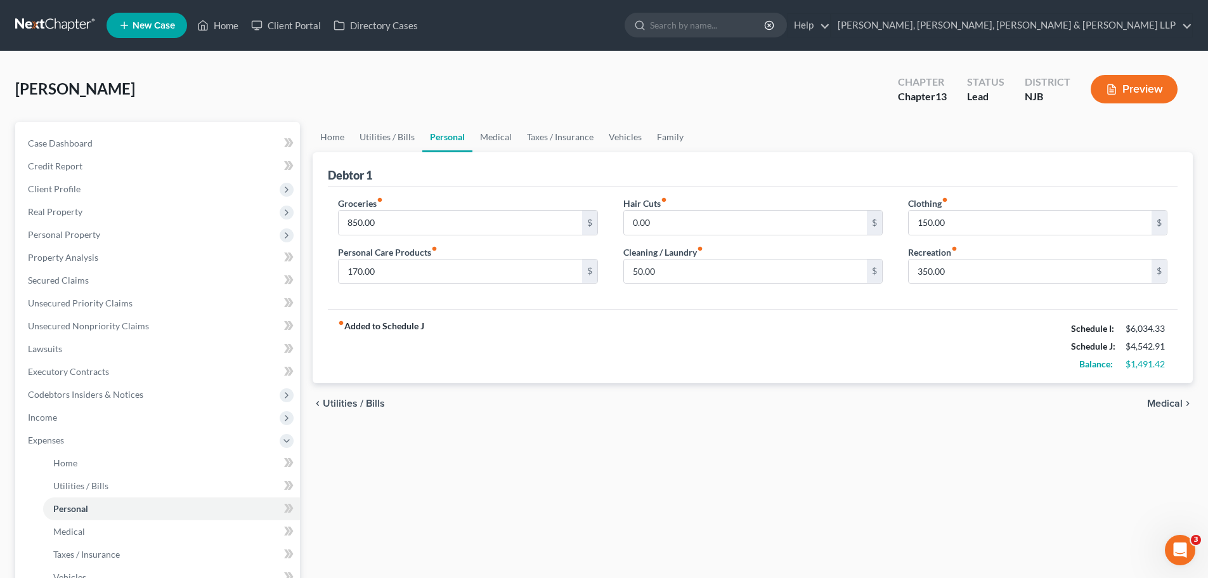
click at [1165, 410] on div "chevron_left Utilities / Bills Medical chevron_right" at bounding box center [753, 403] width 880 height 41
click at [1165, 401] on span "Medical" at bounding box center [1165, 403] width 36 height 10
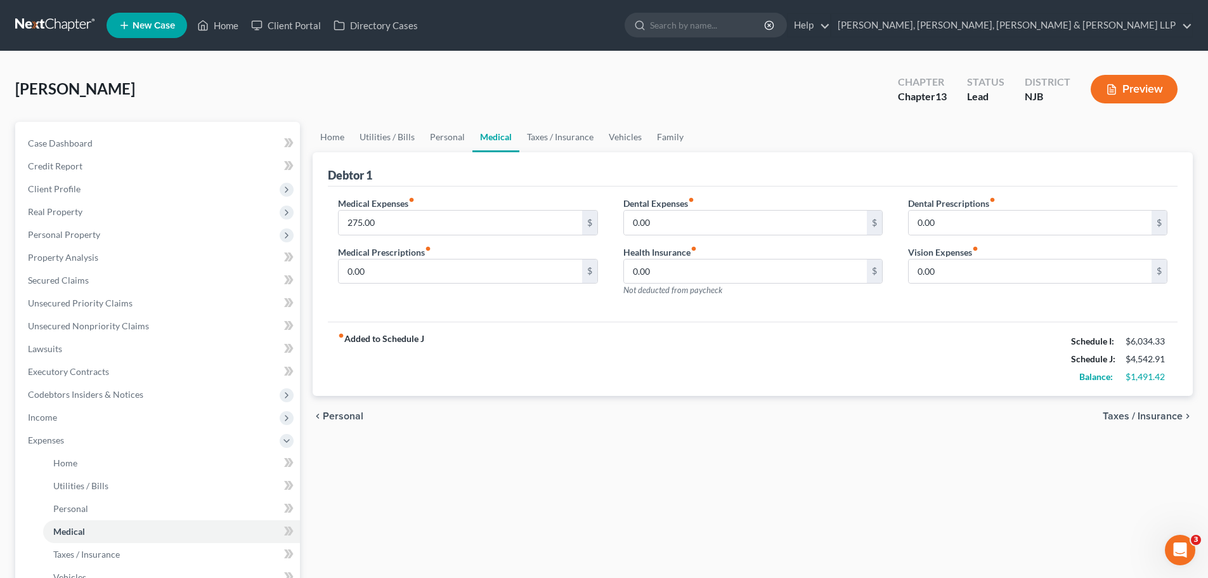
click at [1165, 415] on span "Taxes / Insurance" at bounding box center [1143, 416] width 80 height 10
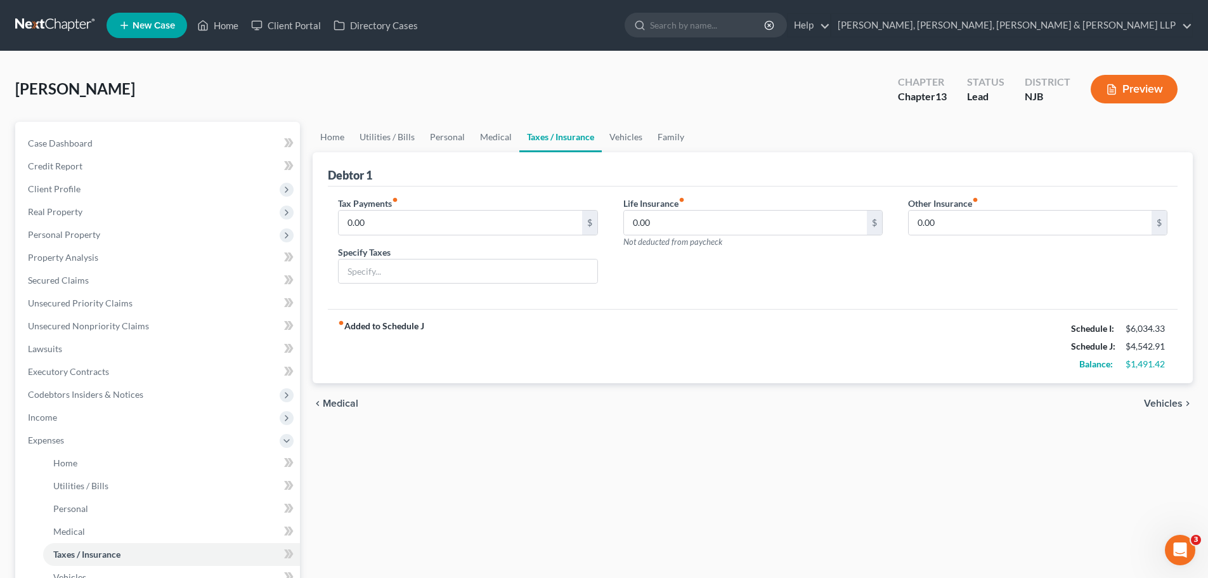
click at [1165, 402] on span "Vehicles" at bounding box center [1163, 403] width 39 height 10
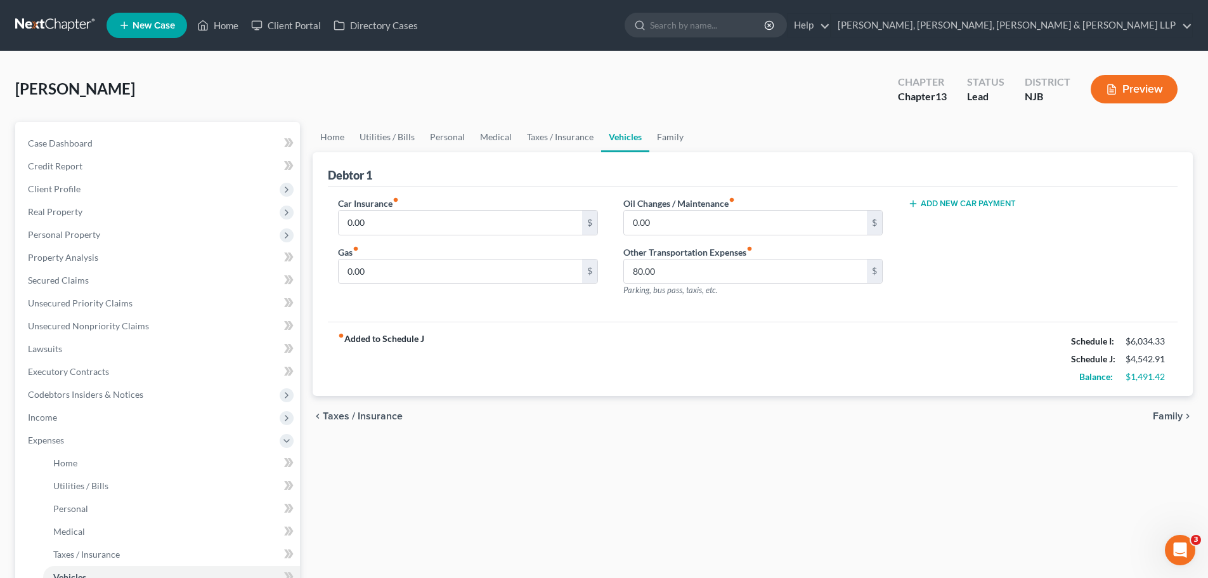
click at [1169, 419] on span "Family" at bounding box center [1168, 416] width 30 height 10
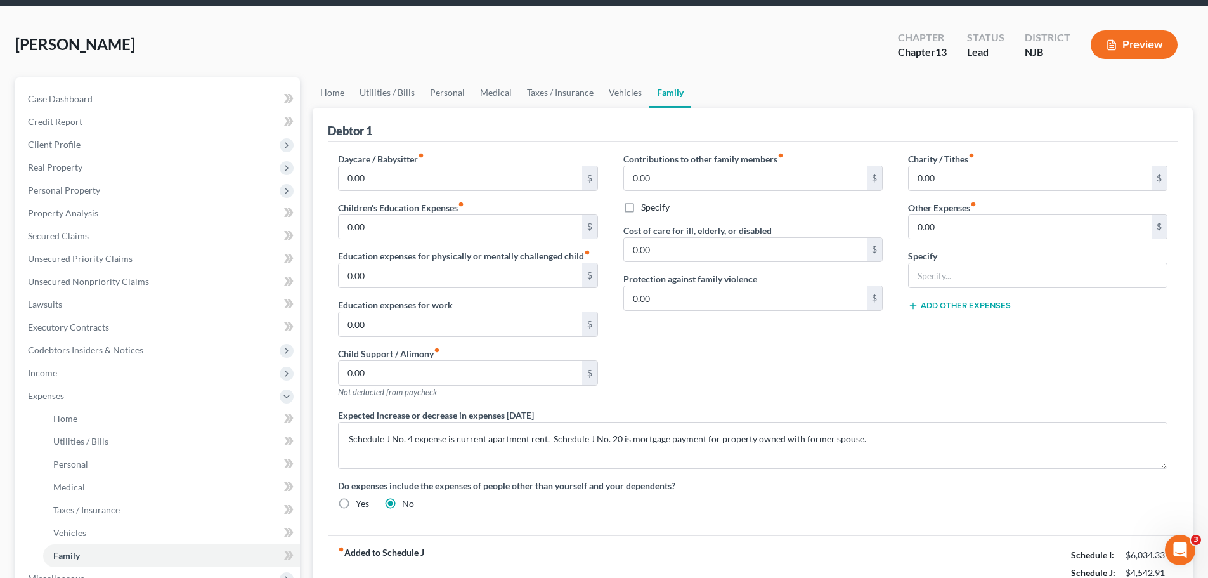
scroll to position [246, 0]
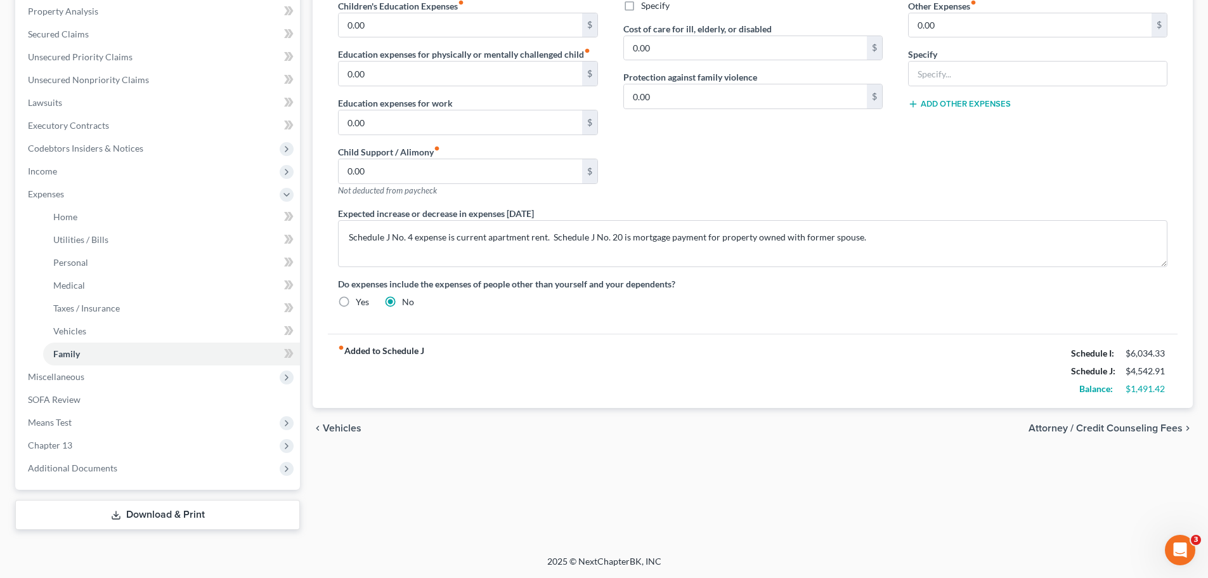
click at [1111, 430] on span "Attorney / Credit Counseling Fees" at bounding box center [1106, 428] width 154 height 10
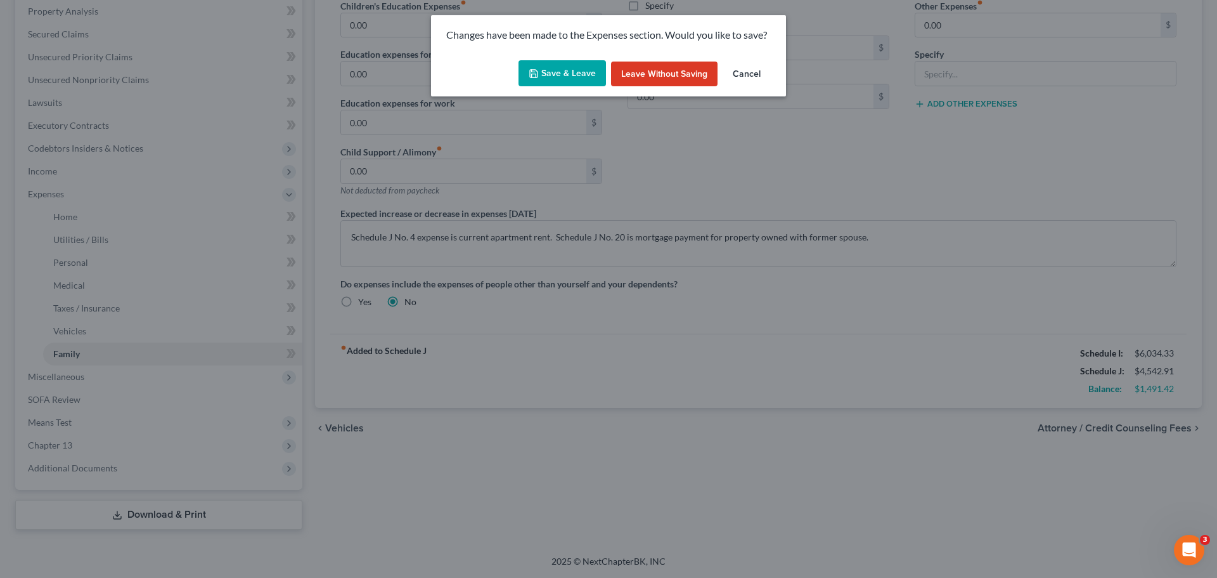
click at [566, 70] on button "Save & Leave" at bounding box center [563, 73] width 88 height 27
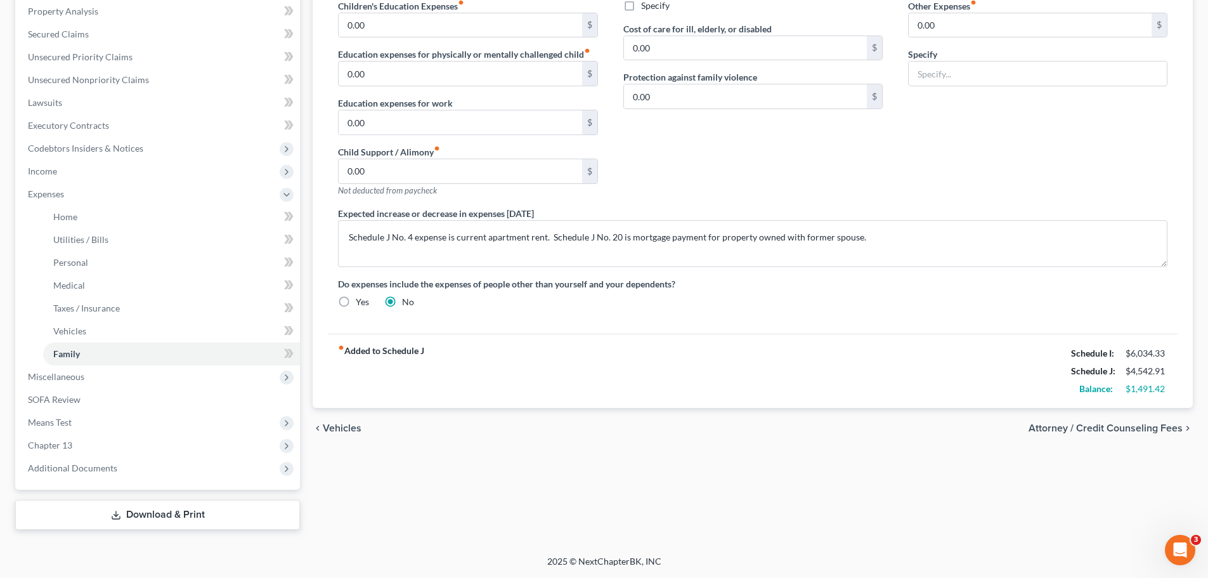
select select "0"
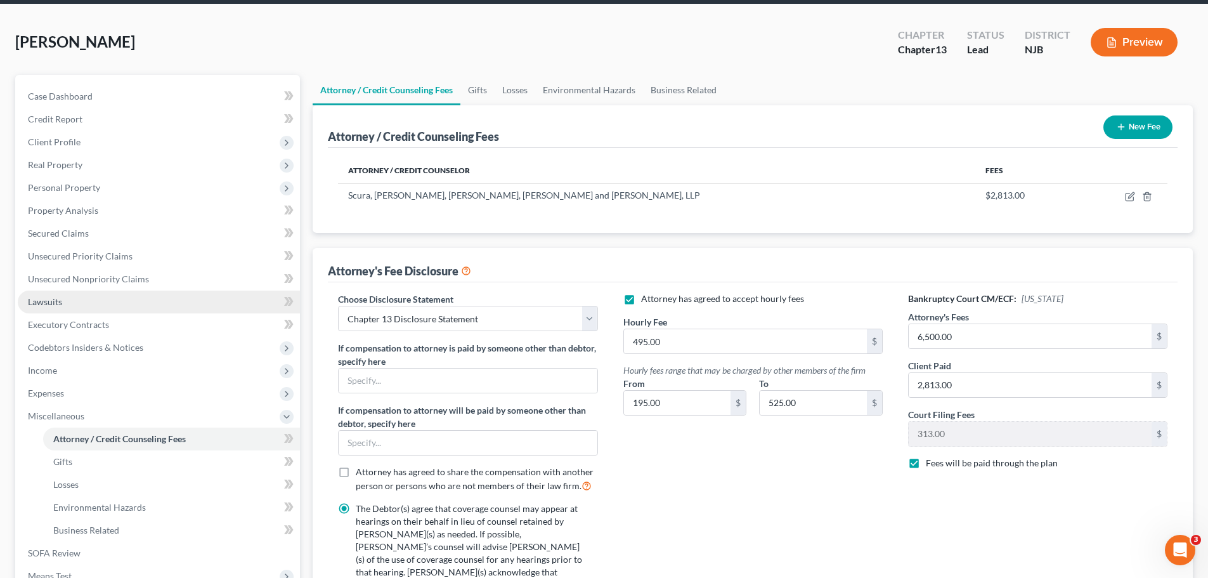
scroll to position [190, 0]
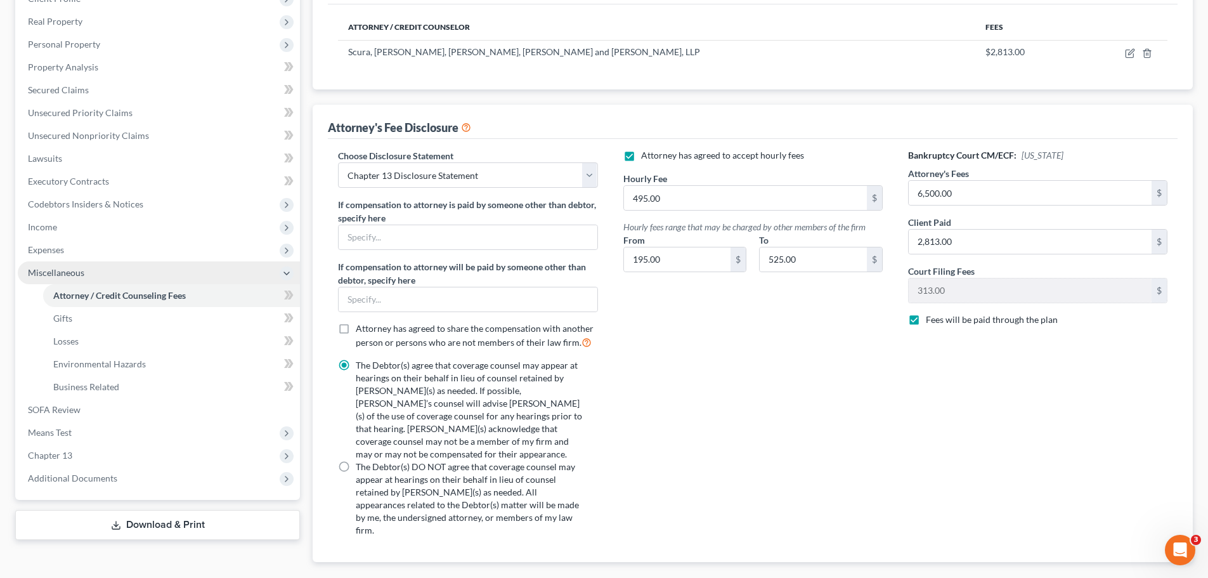
click at [281, 273] on icon at bounding box center [287, 273] width 14 height 14
